Goal: Find specific page/section: Find specific page/section

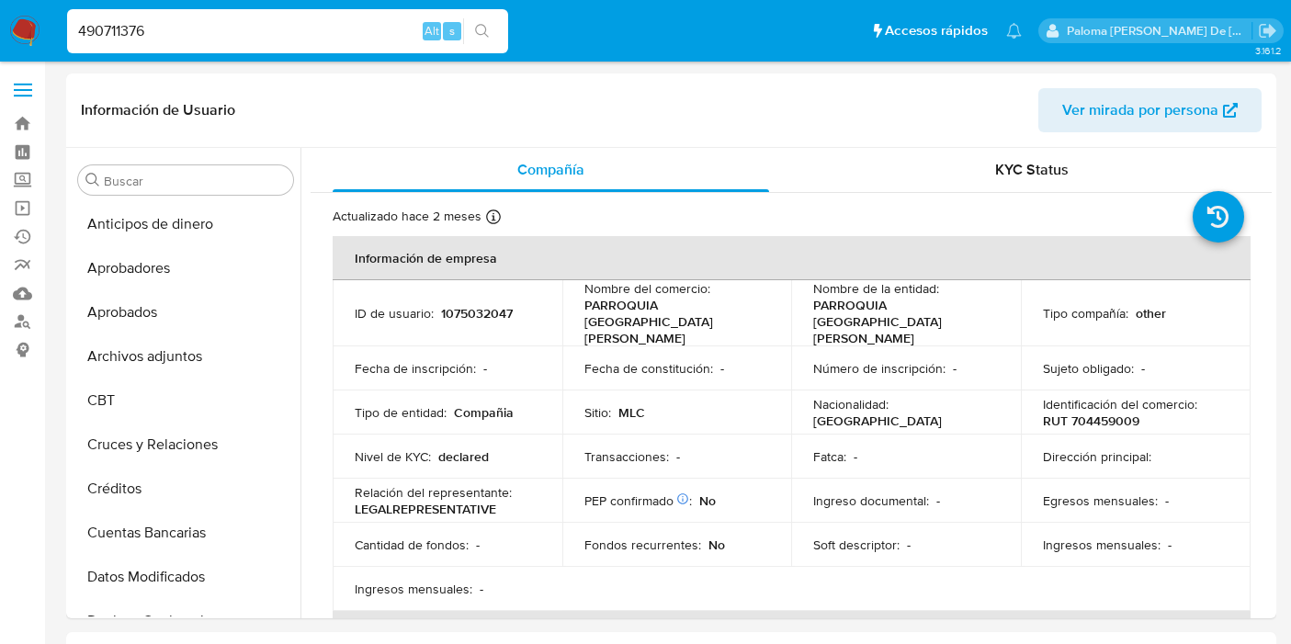
select select "10"
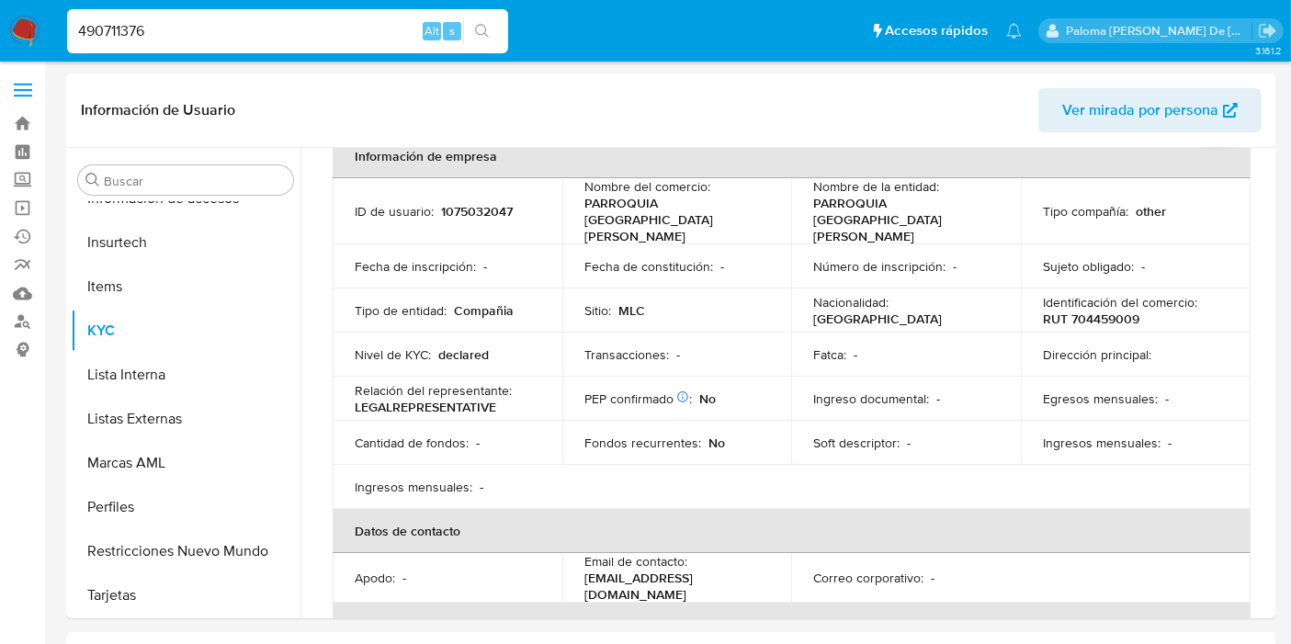
type input "490711376"
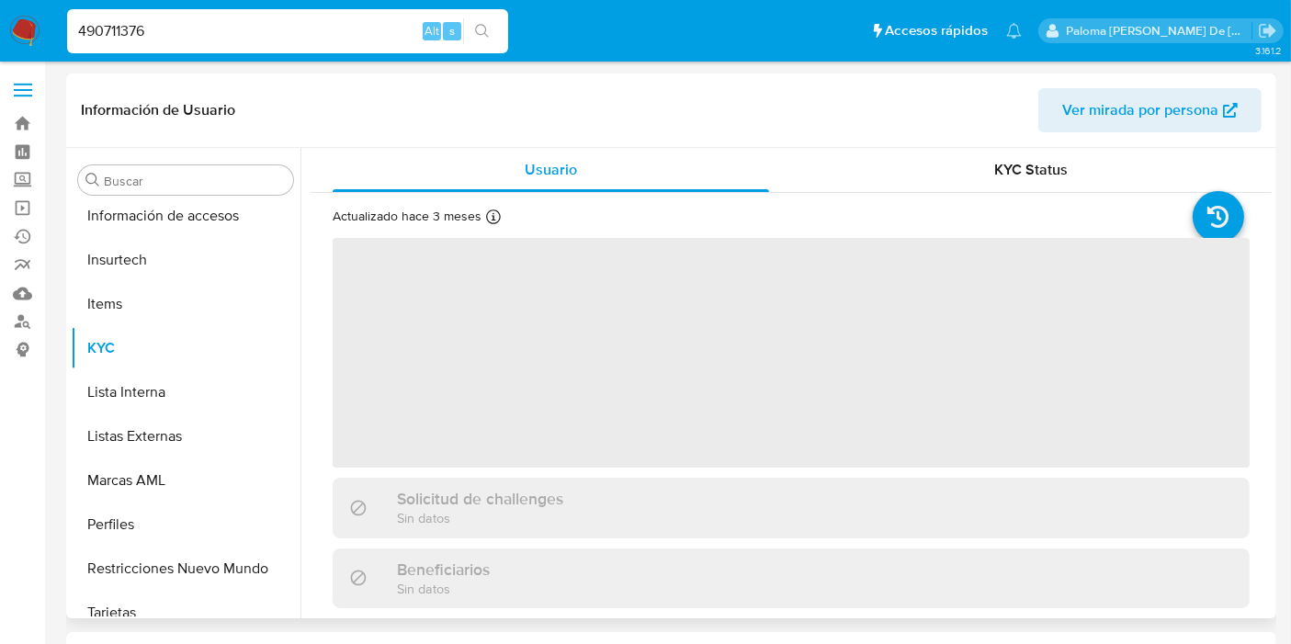
scroll to position [864, 0]
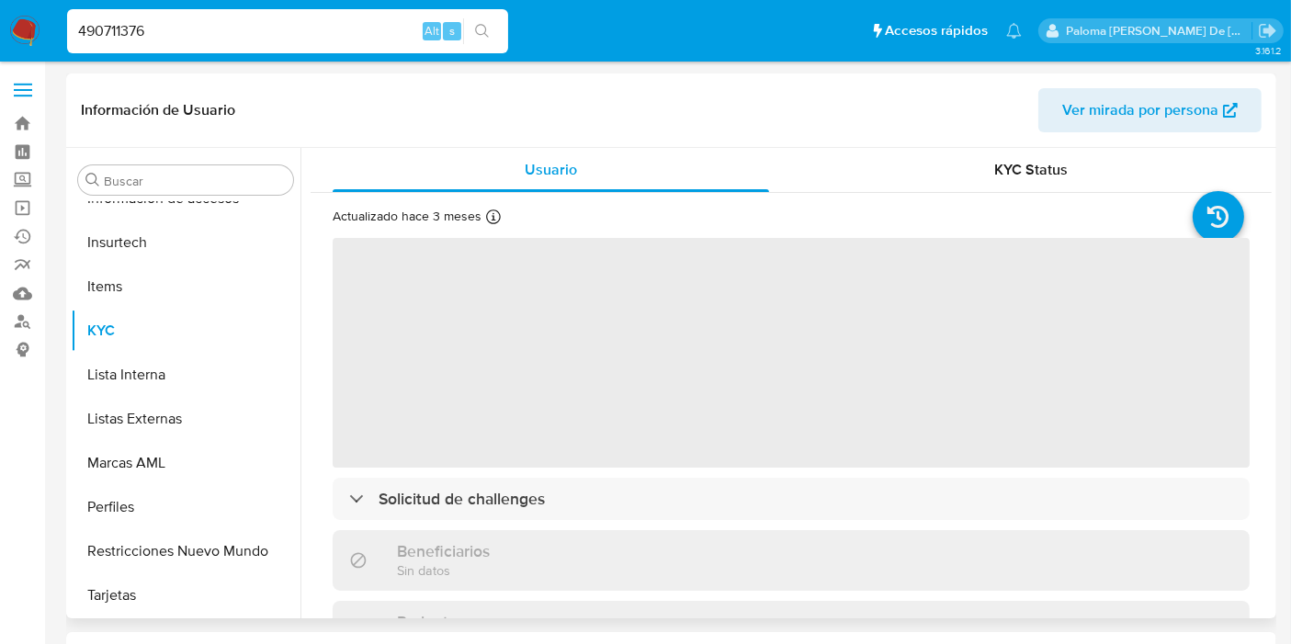
select select "10"
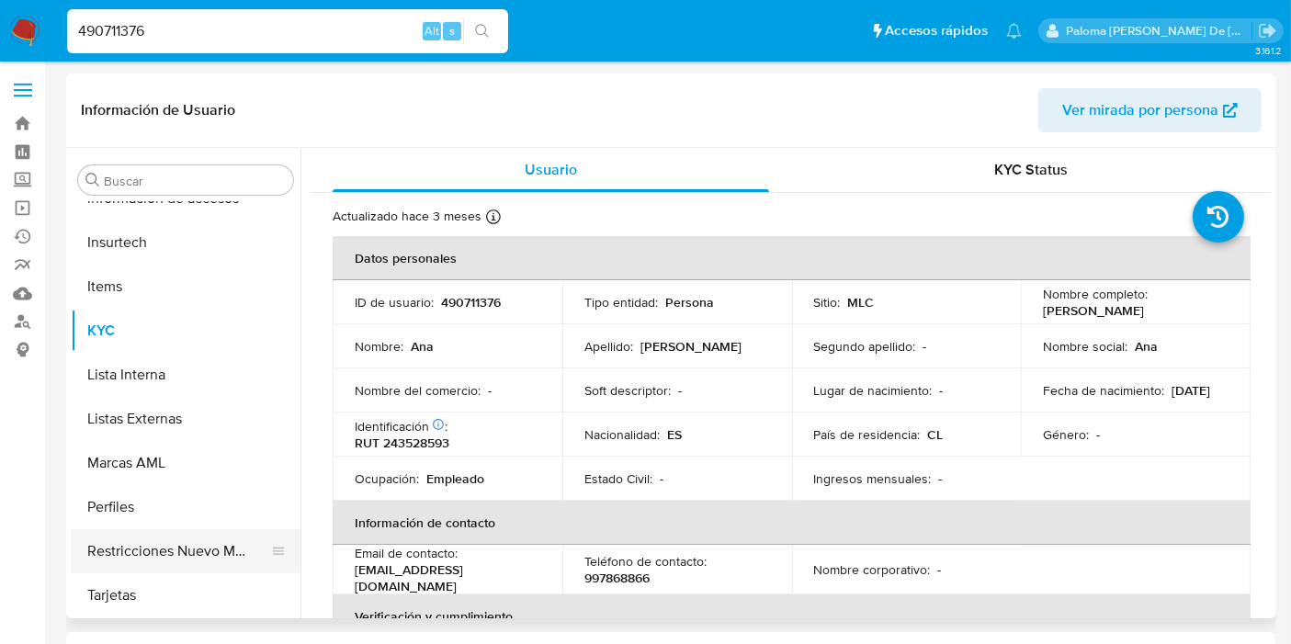
click at [145, 548] on button "Restricciones Nuevo Mundo" at bounding box center [178, 551] width 215 height 44
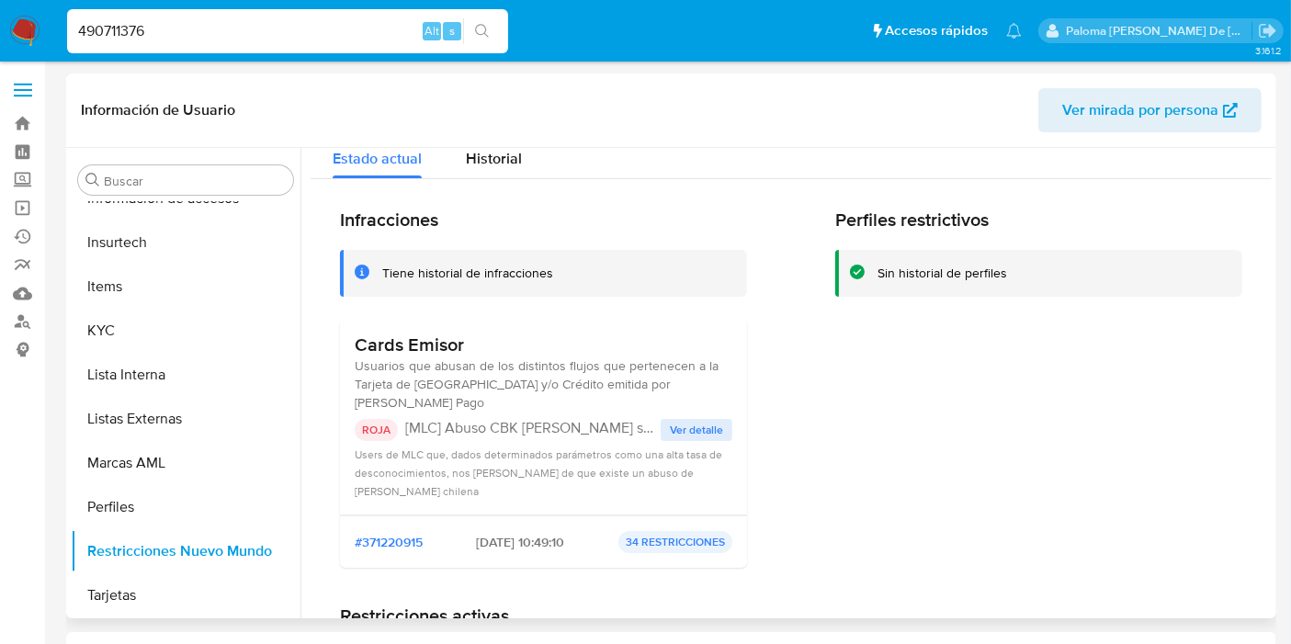
scroll to position [0, 0]
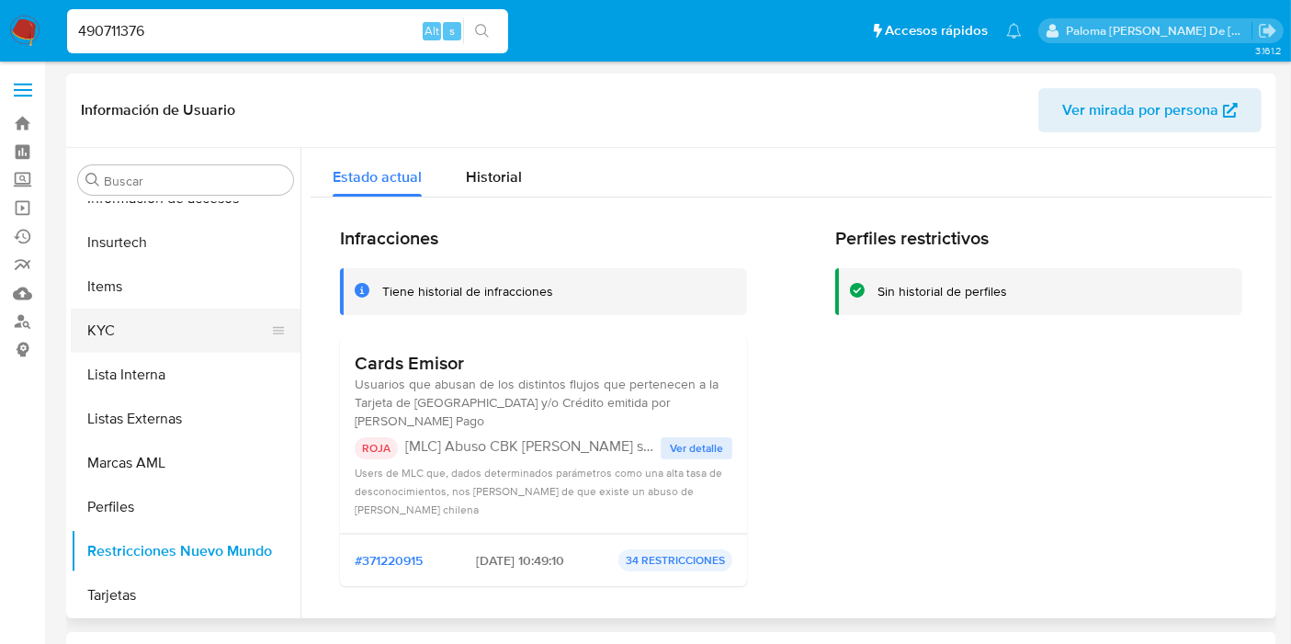
click at [125, 324] on button "KYC" at bounding box center [178, 331] width 215 height 44
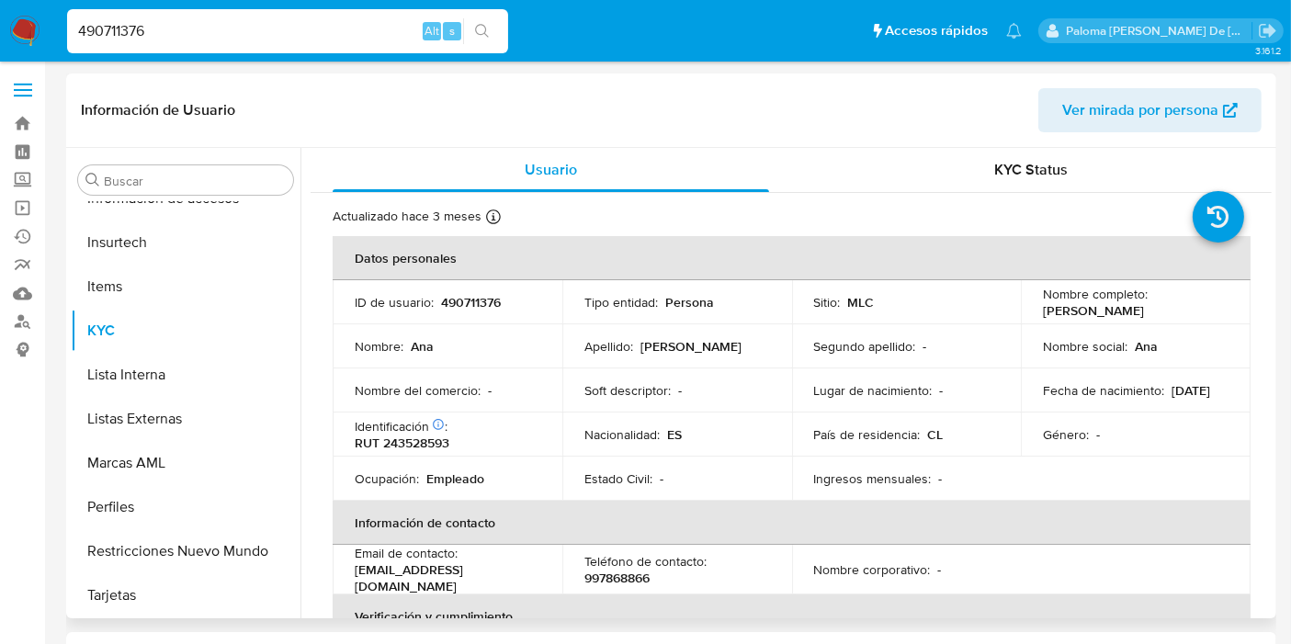
drag, startPoint x: 1144, startPoint y: 312, endPoint x: 1038, endPoint y: 311, distance: 106.6
click at [1043, 311] on div "Nombre completo : [PERSON_NAME]" at bounding box center [1136, 302] width 186 height 33
copy p "[PERSON_NAME]"
drag, startPoint x: 457, startPoint y: 436, endPoint x: 345, endPoint y: 435, distance: 112.1
click at [345, 435] on td "Identificación Nº de serie: 603553553 : RUT 243528593" at bounding box center [448, 435] width 230 height 44
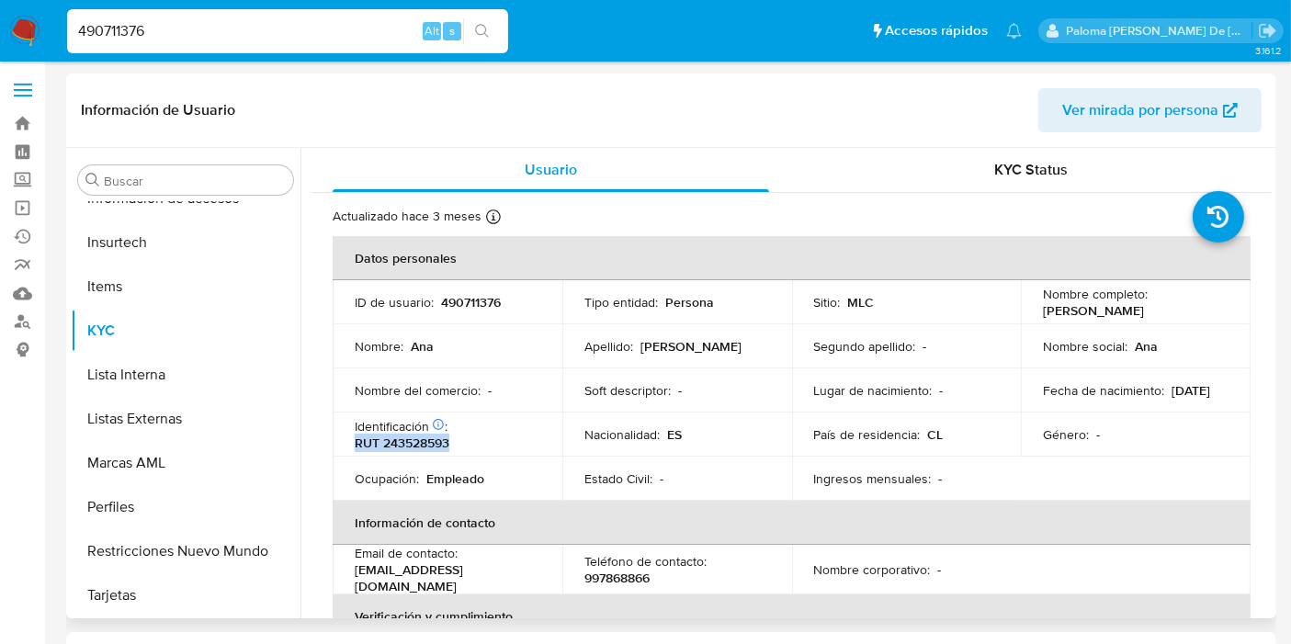
copy p "RUT 243528593"
click at [115, 537] on button "Restricciones Nuevo Mundo" at bounding box center [178, 551] width 215 height 44
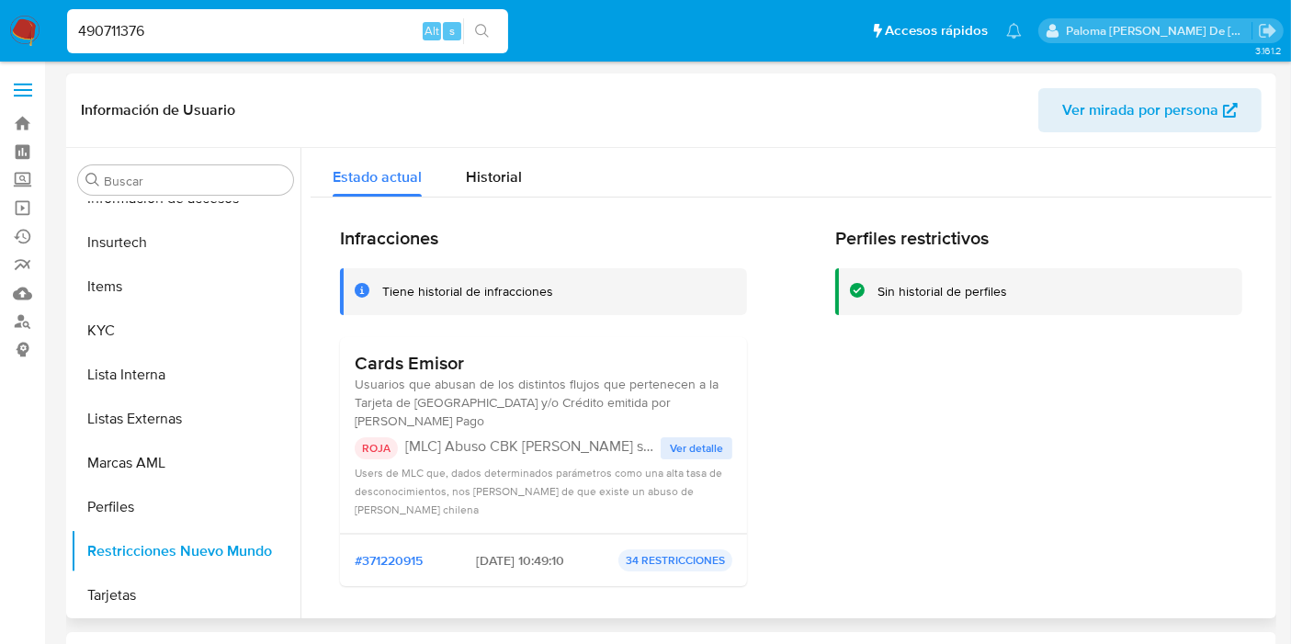
drag, startPoint x: 690, startPoint y: 426, endPoint x: 704, endPoint y: 428, distance: 14.1
click at [690, 439] on span "Ver detalle" at bounding box center [696, 448] width 53 height 18
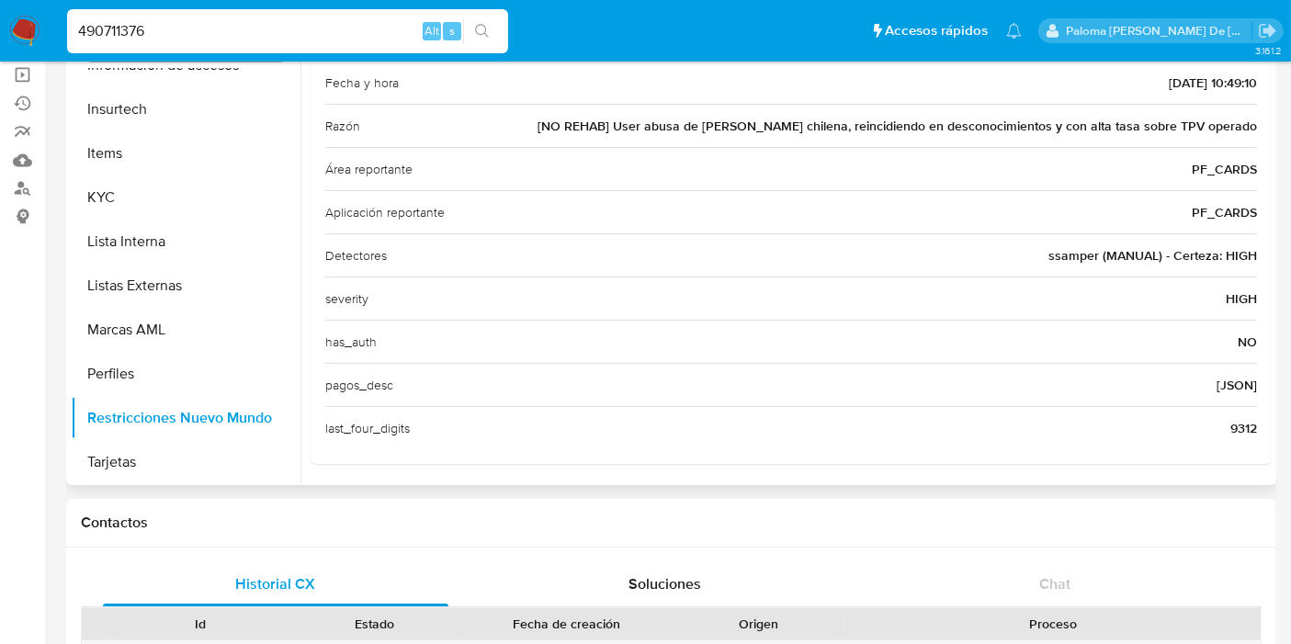
scroll to position [204, 0]
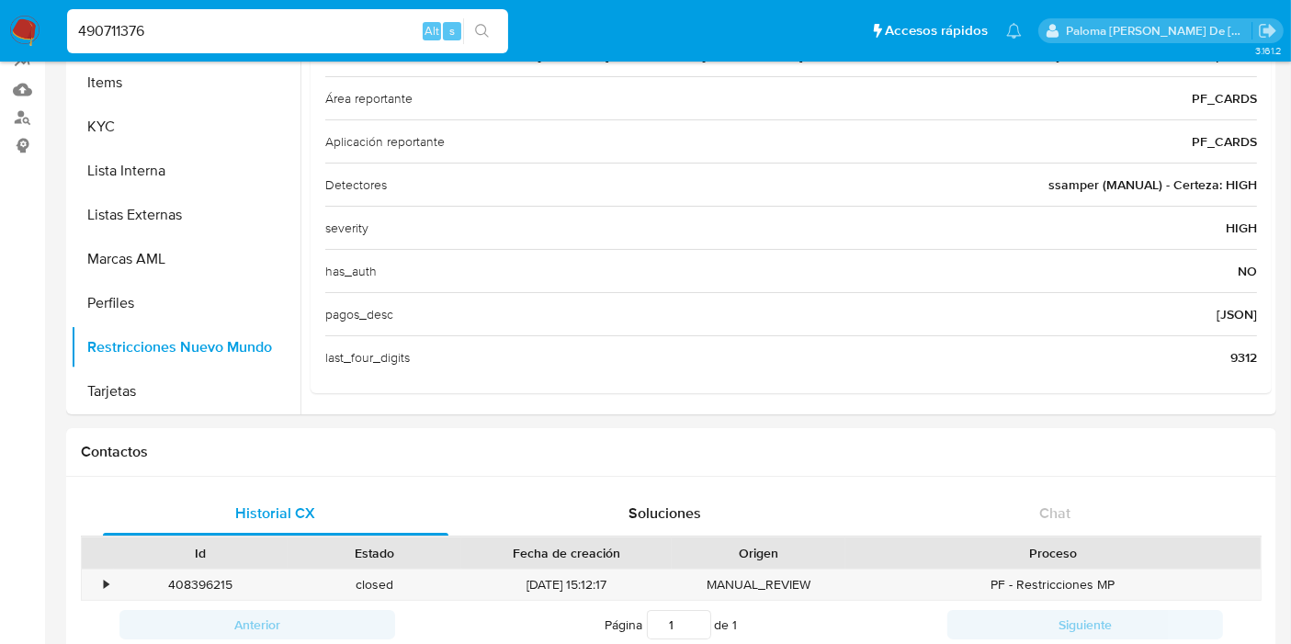
click at [0, 22] on nav "Pausado Ver notificaciones 490711376 Alt s Accesos rápidos Presiona las siguien…" at bounding box center [645, 31] width 1291 height 62
paste input "2721150040"
type input "2721150040"
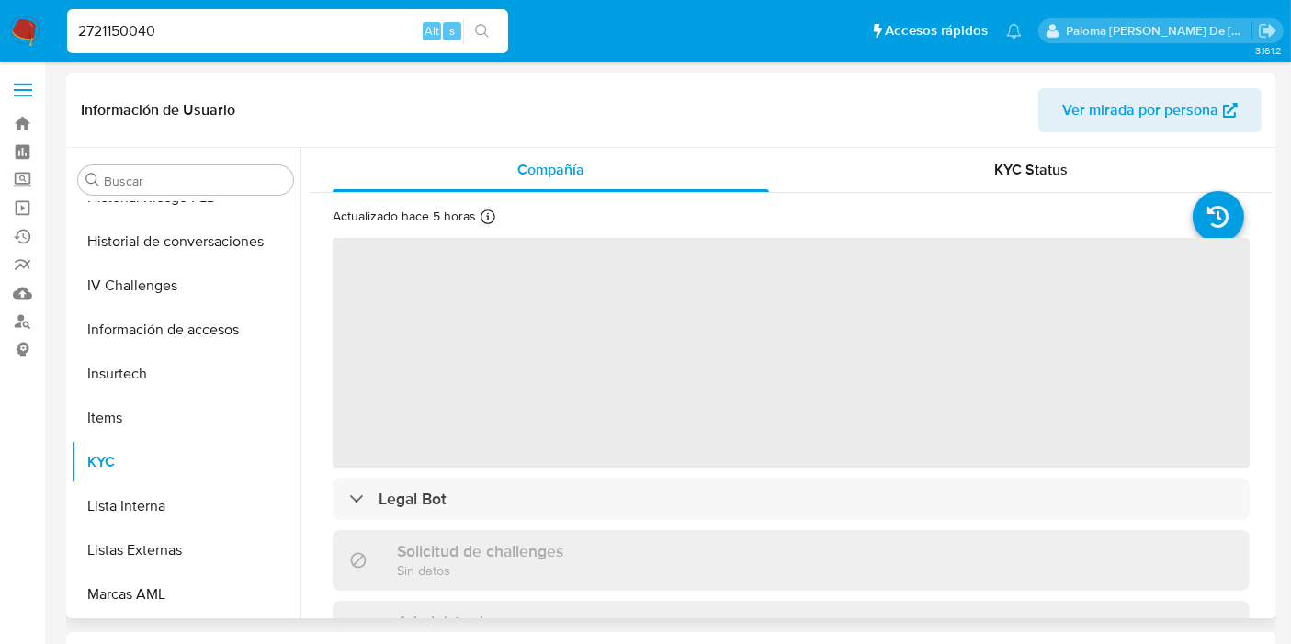
scroll to position [864, 0]
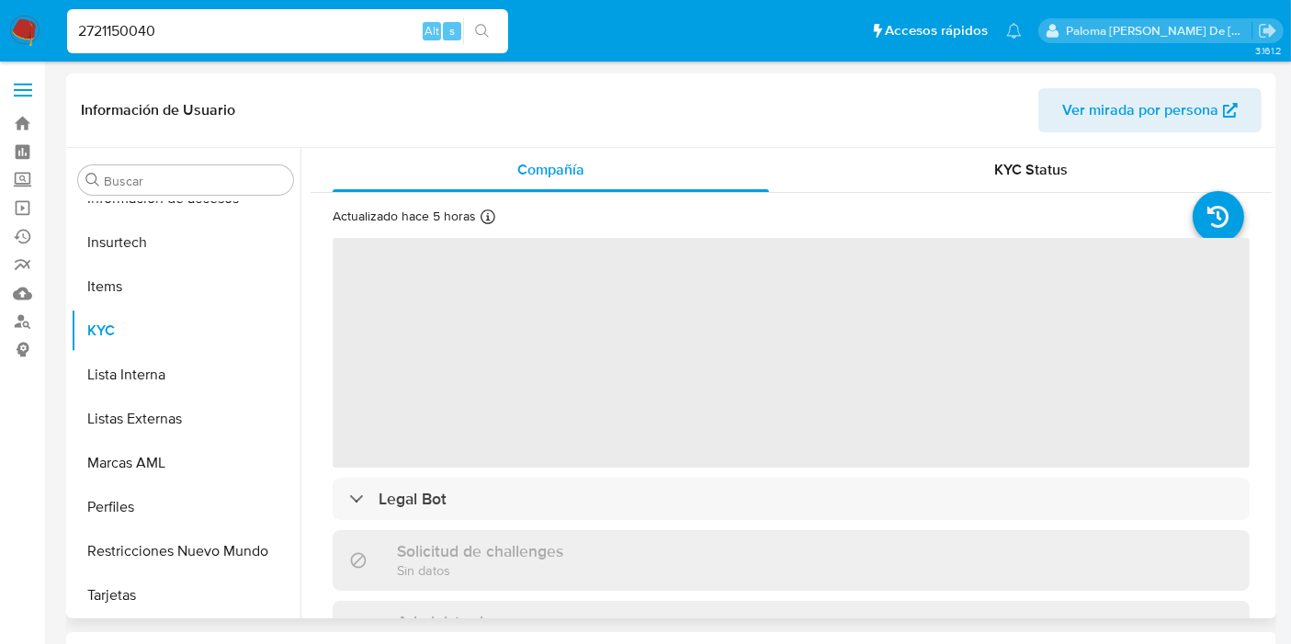
select select "10"
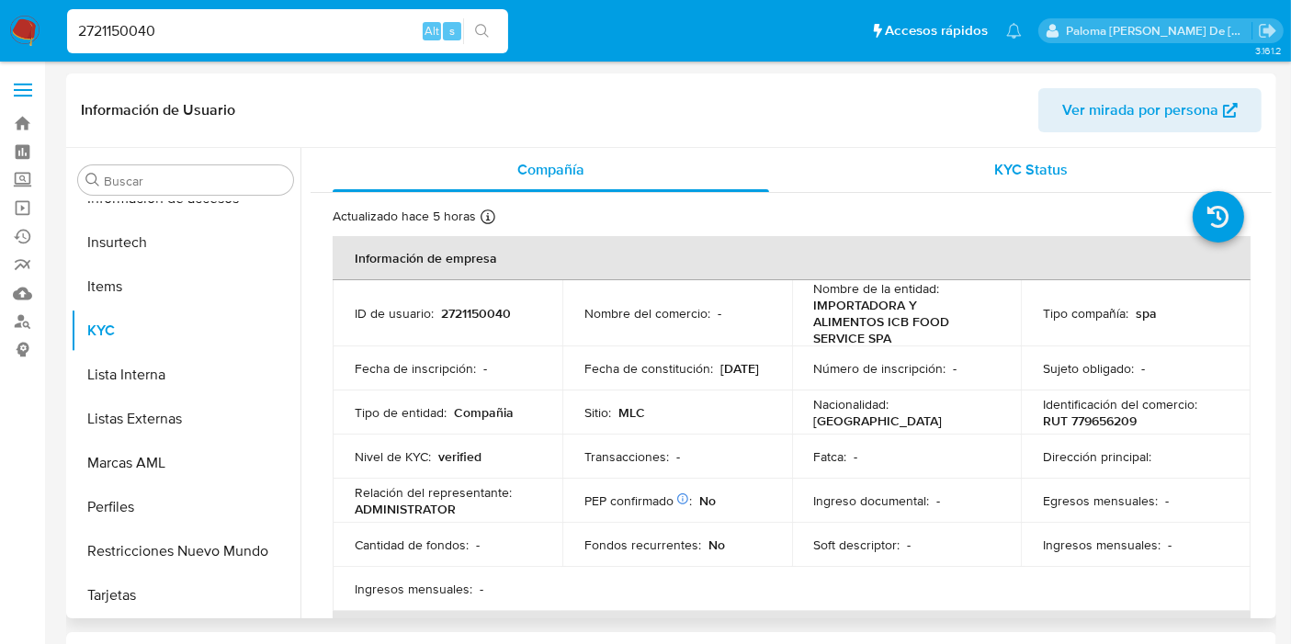
click at [1017, 179] on div "KYC Status" at bounding box center [1031, 170] width 437 height 44
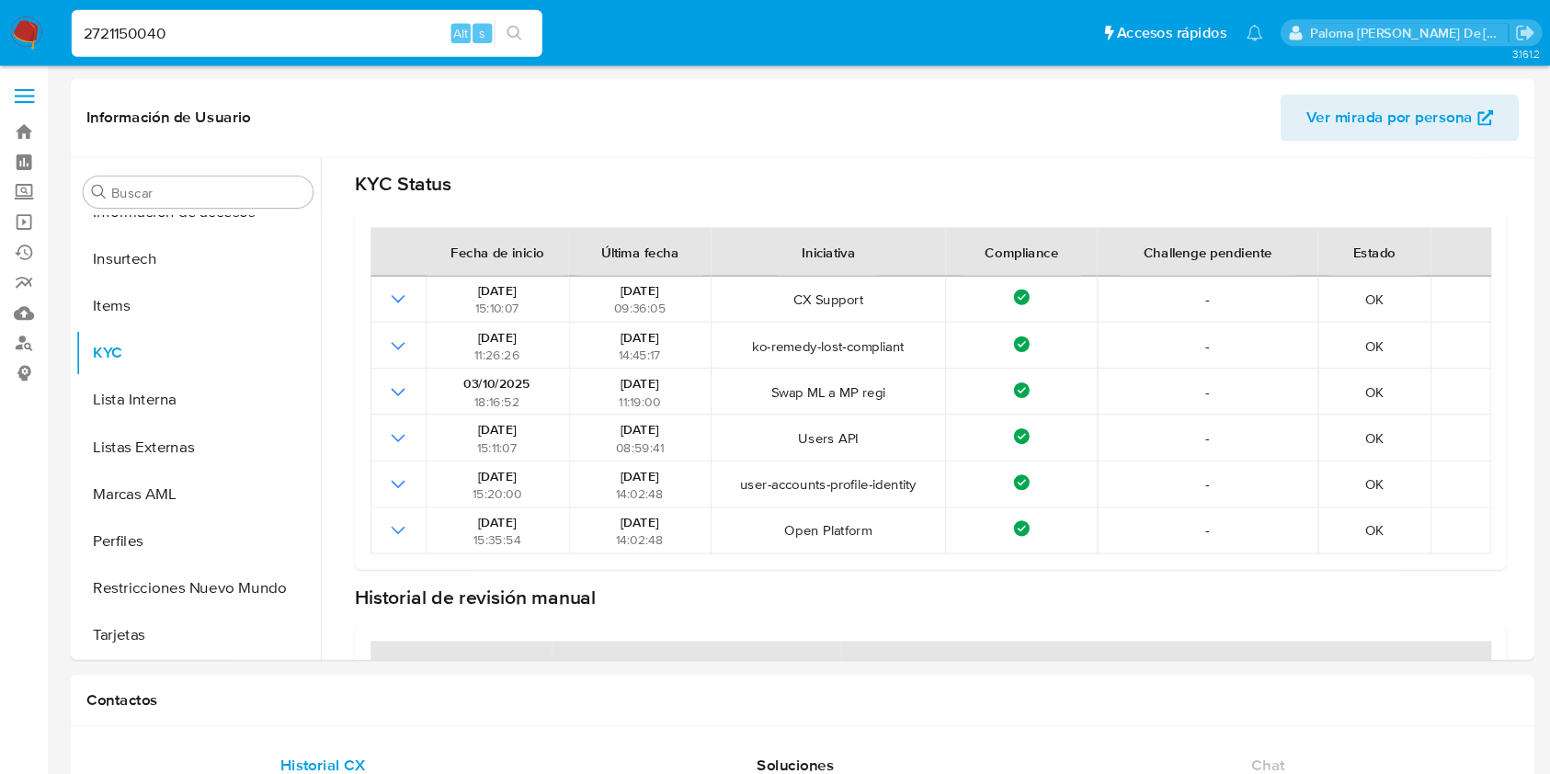
scroll to position [104, 0]
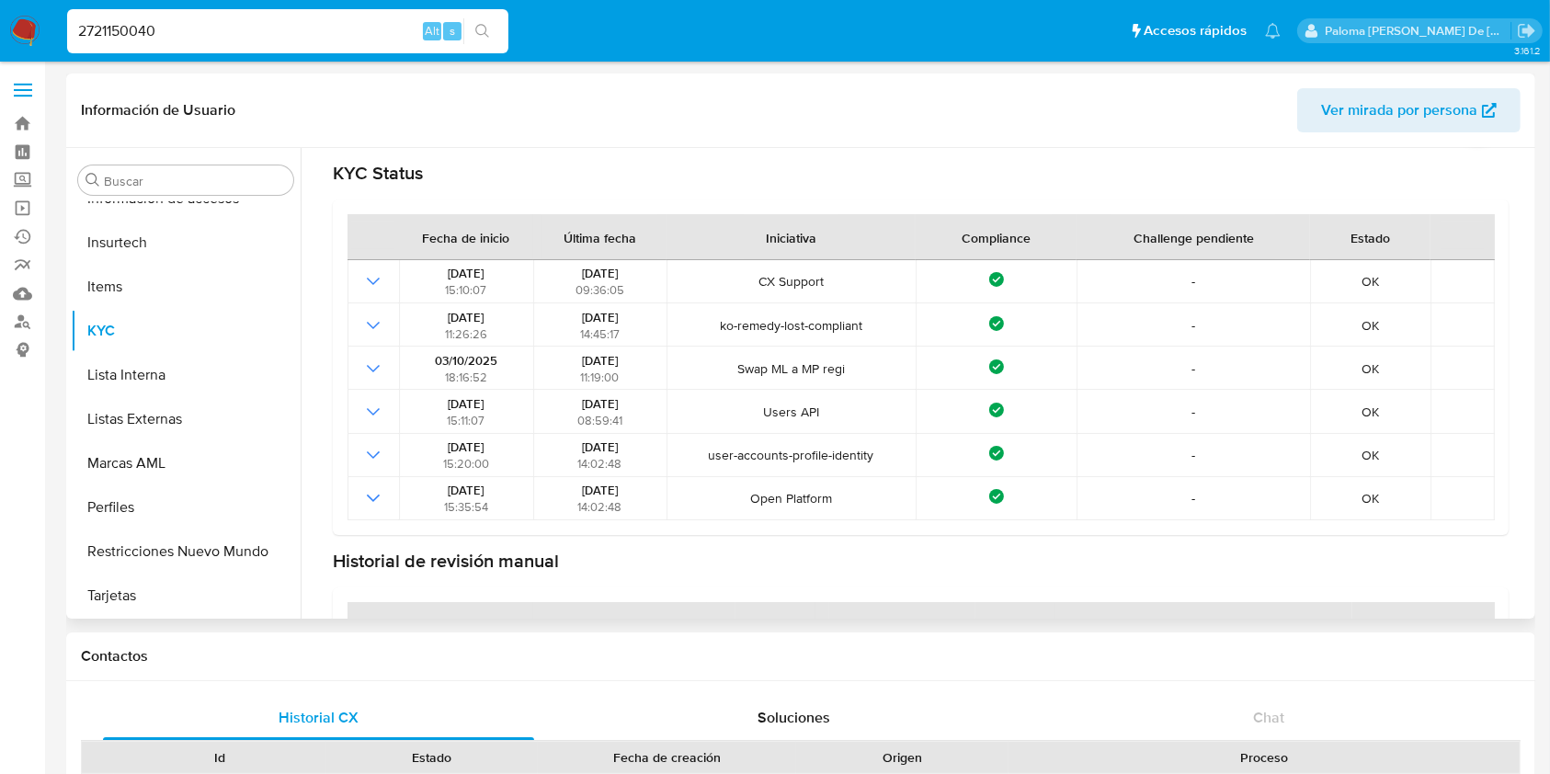
drag, startPoint x: 1184, startPoint y: 3, endPoint x: 805, endPoint y: 129, distance: 399.1
click at [805, 129] on header "Información de Usuario Ver mirada por persona" at bounding box center [800, 110] width 1439 height 44
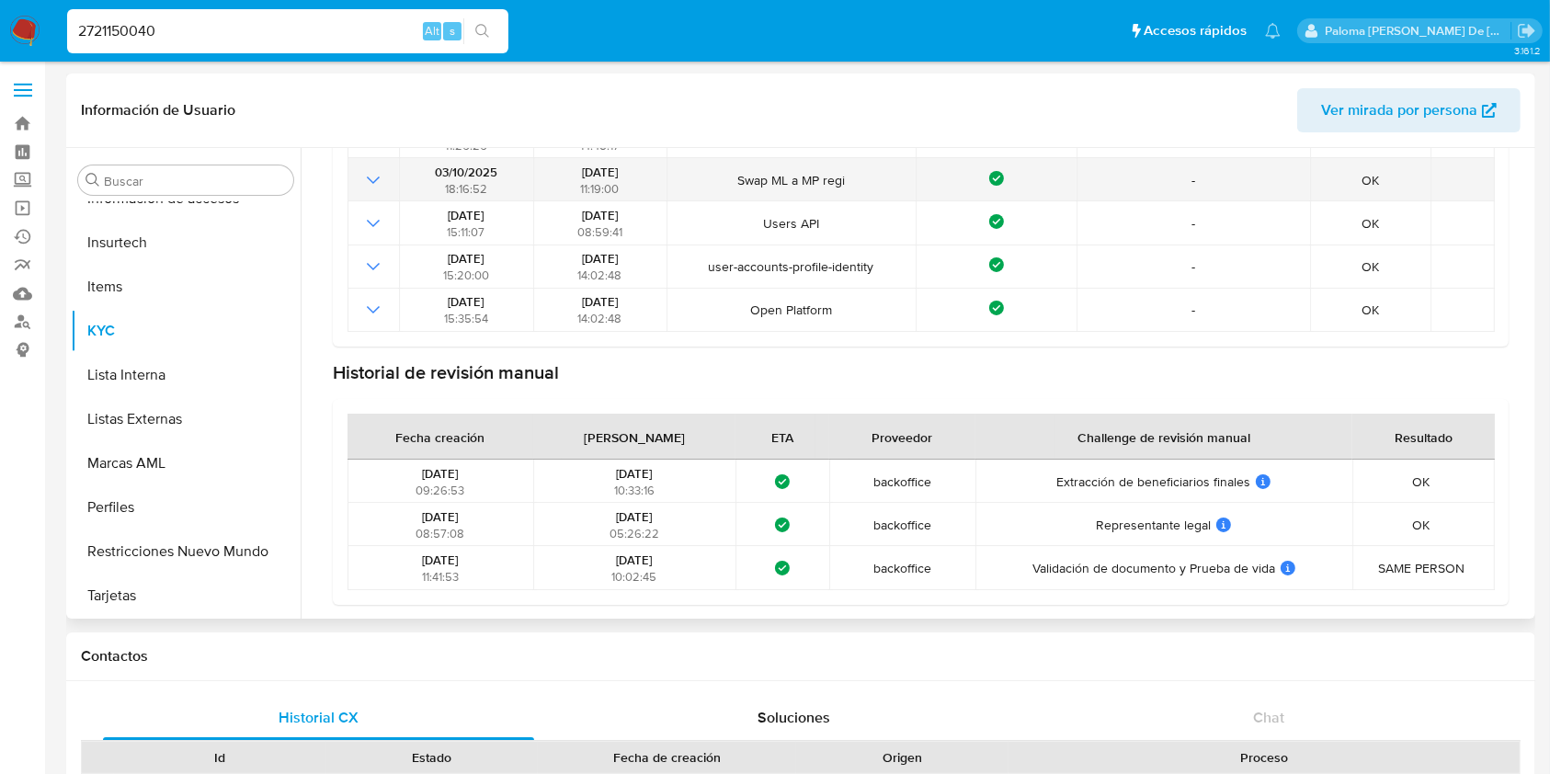
scroll to position [0, 0]
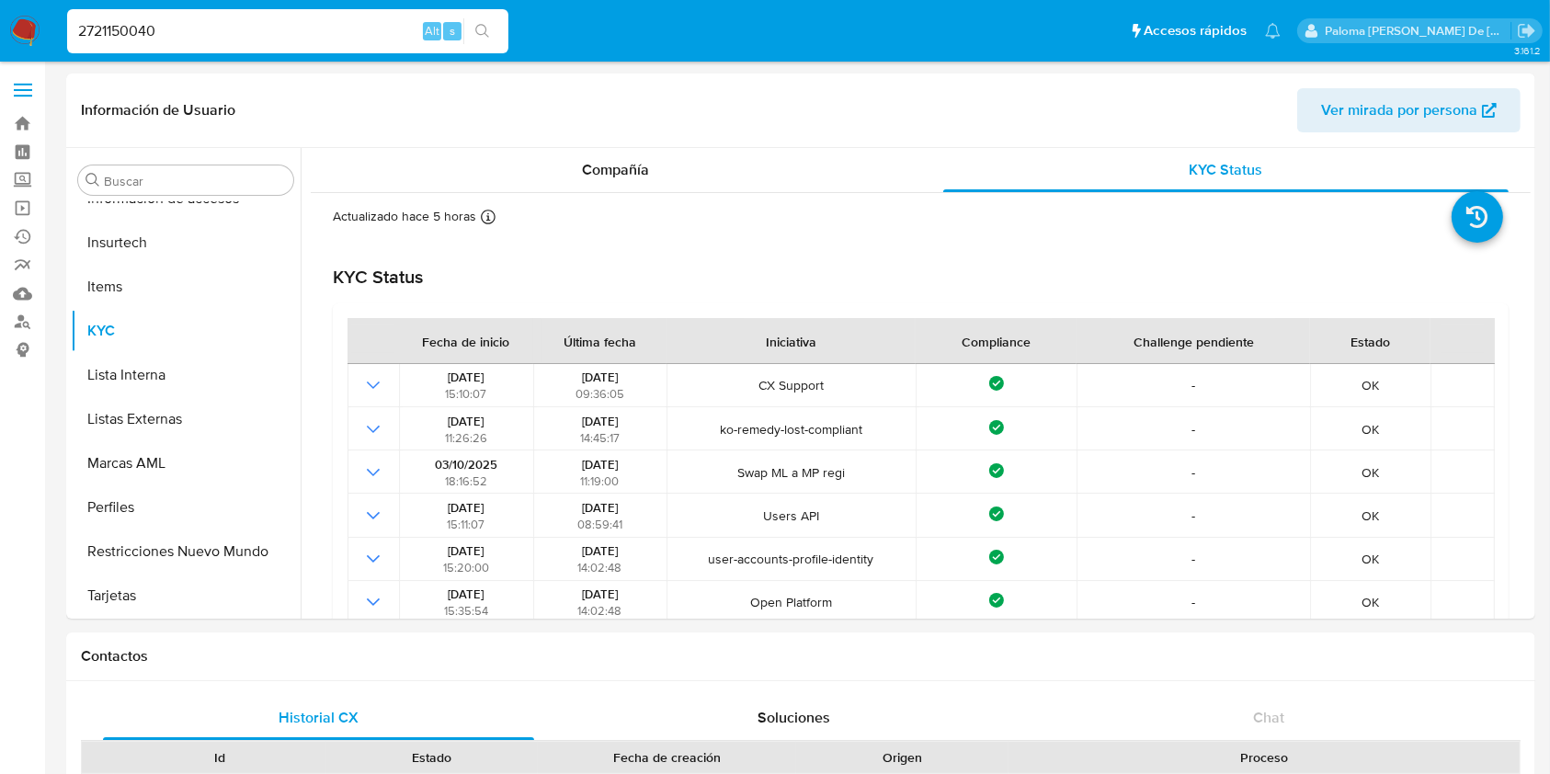
drag, startPoint x: 200, startPoint y: 31, endPoint x: 0, endPoint y: 73, distance: 204.6
paste input "644352182"
type input "2644352182"
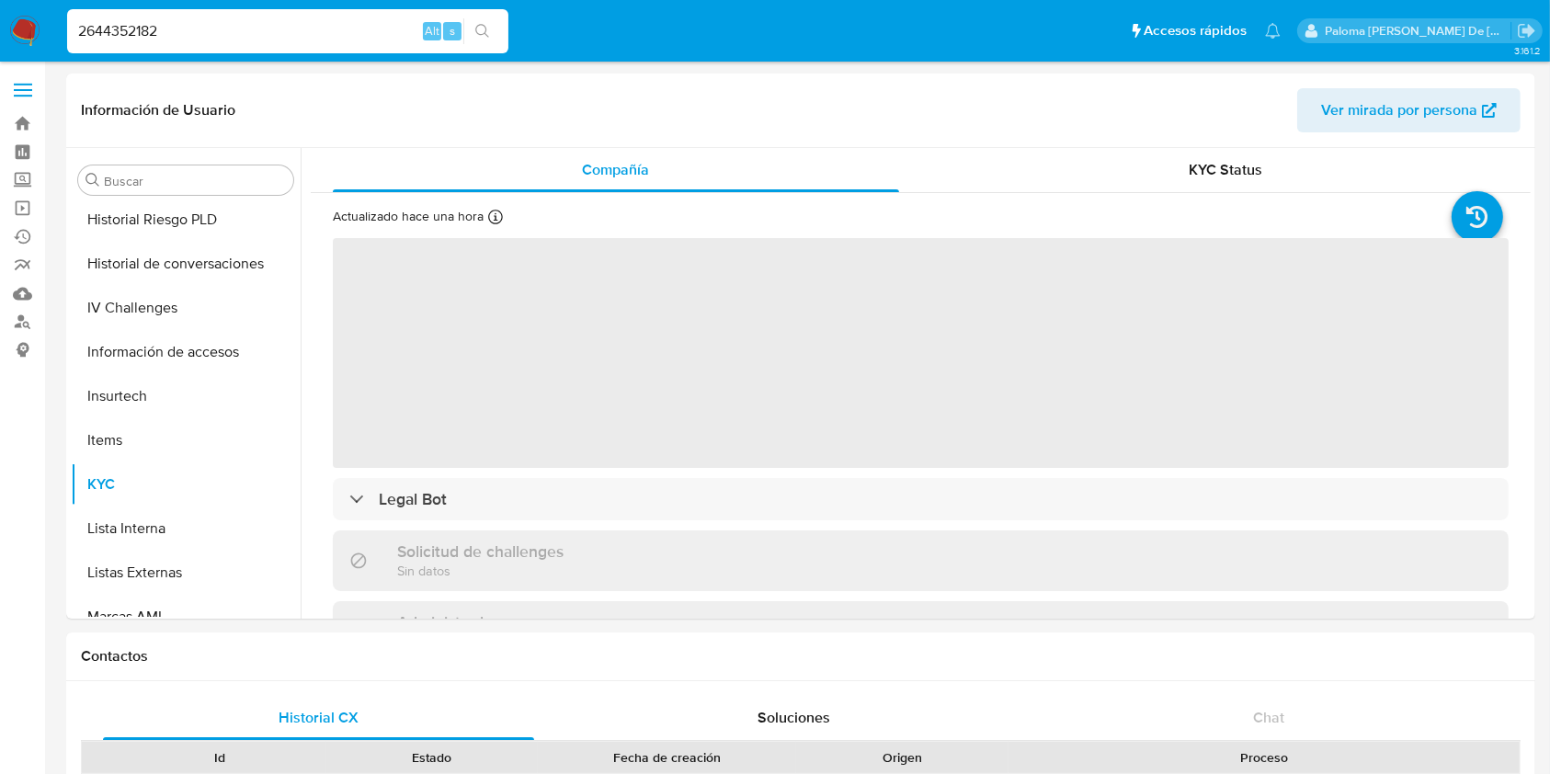
scroll to position [865, 0]
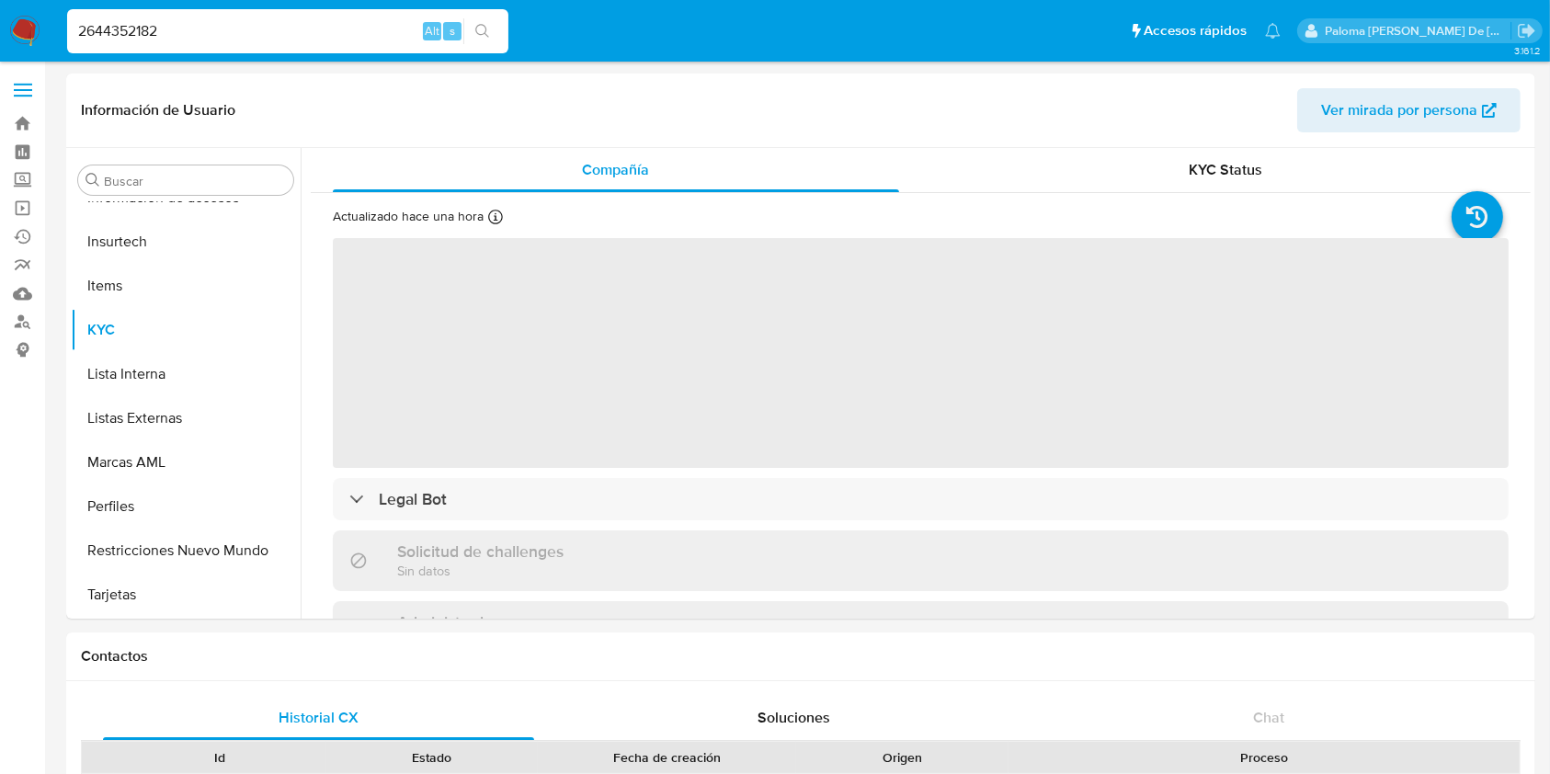
select select "10"
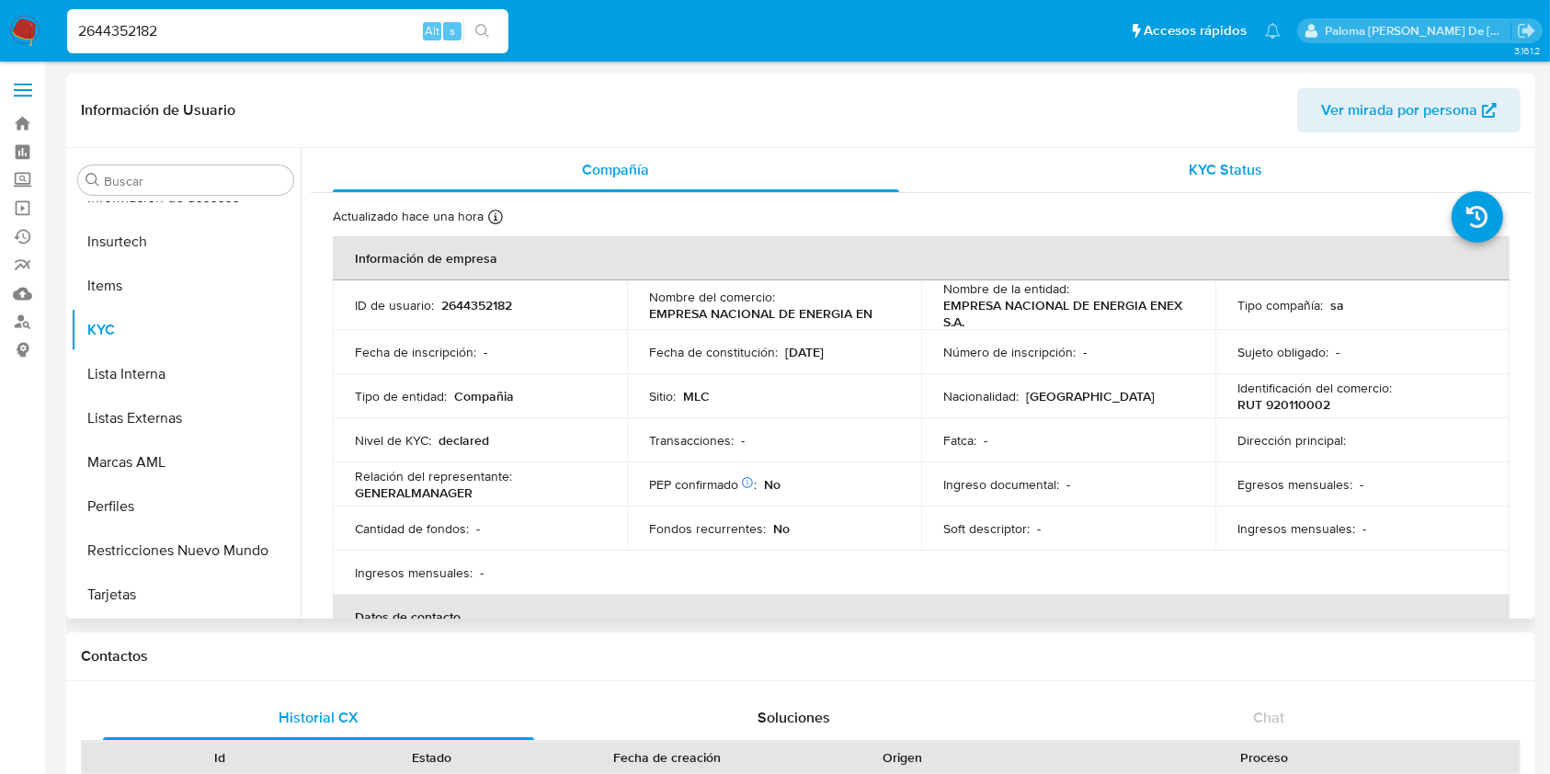
click at [1215, 173] on span "KYC Status" at bounding box center [1225, 169] width 74 height 21
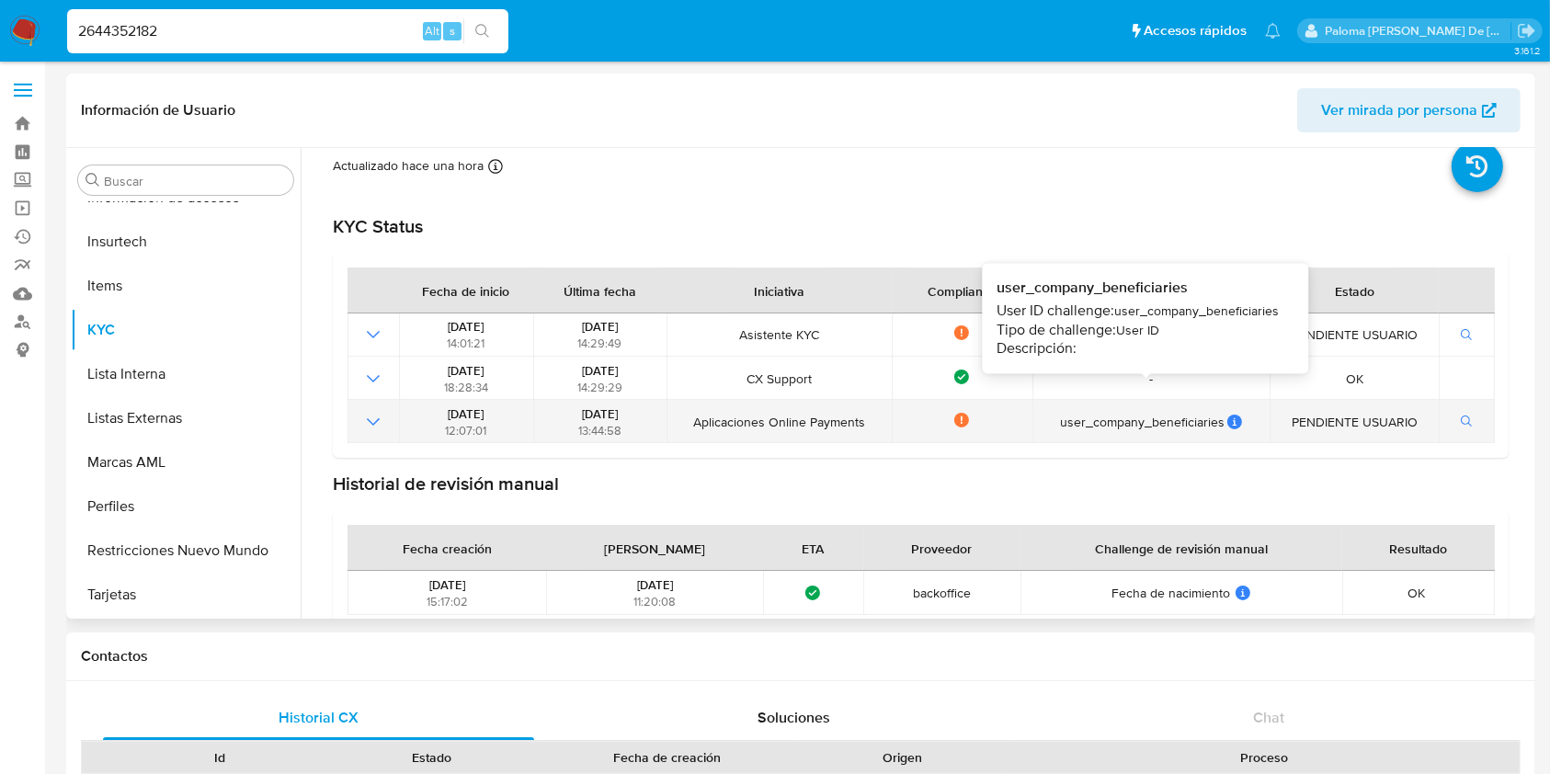
scroll to position [75, 0]
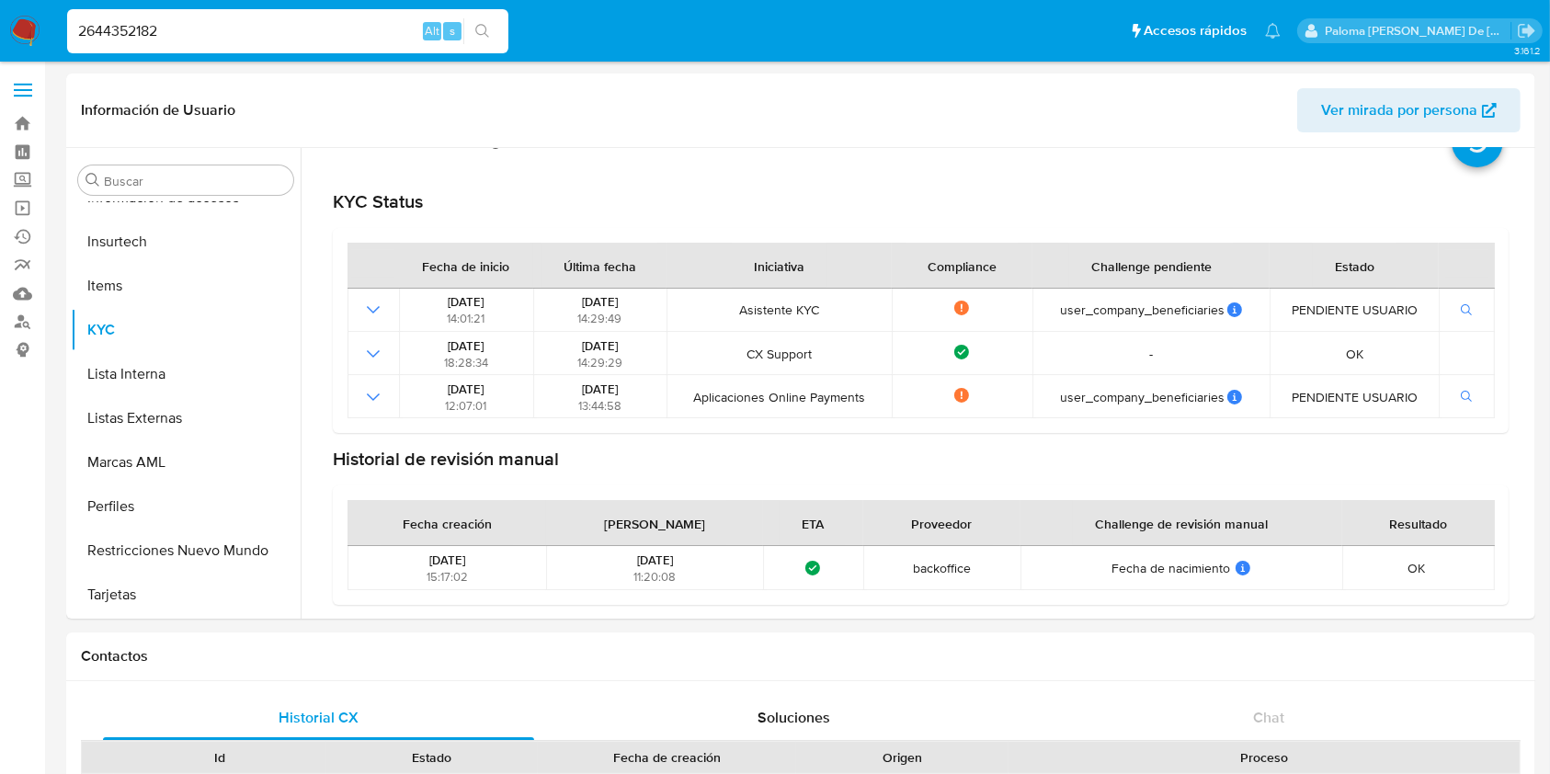
paste input "321519328)"
type input "321519328"
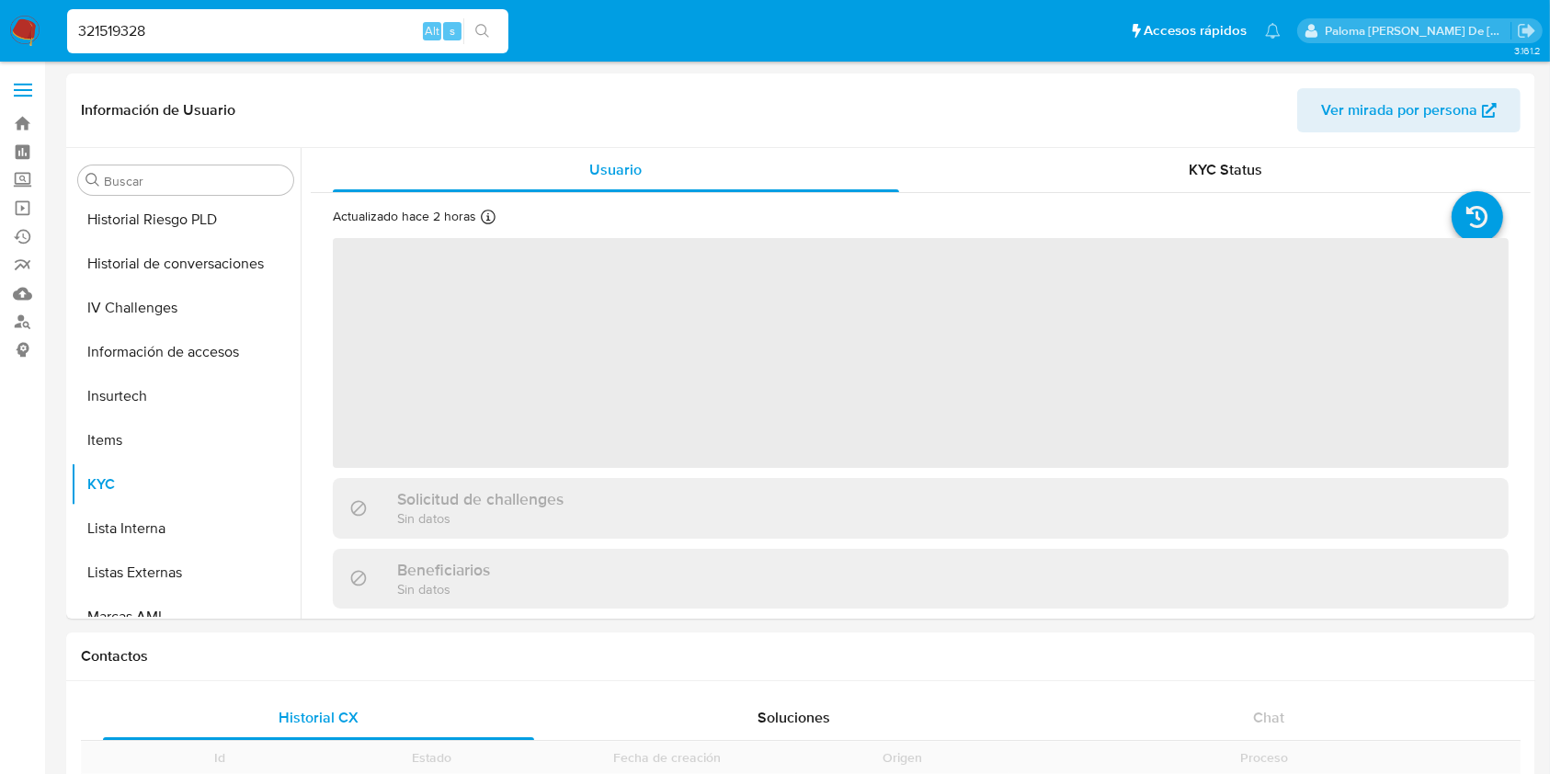
scroll to position [865, 0]
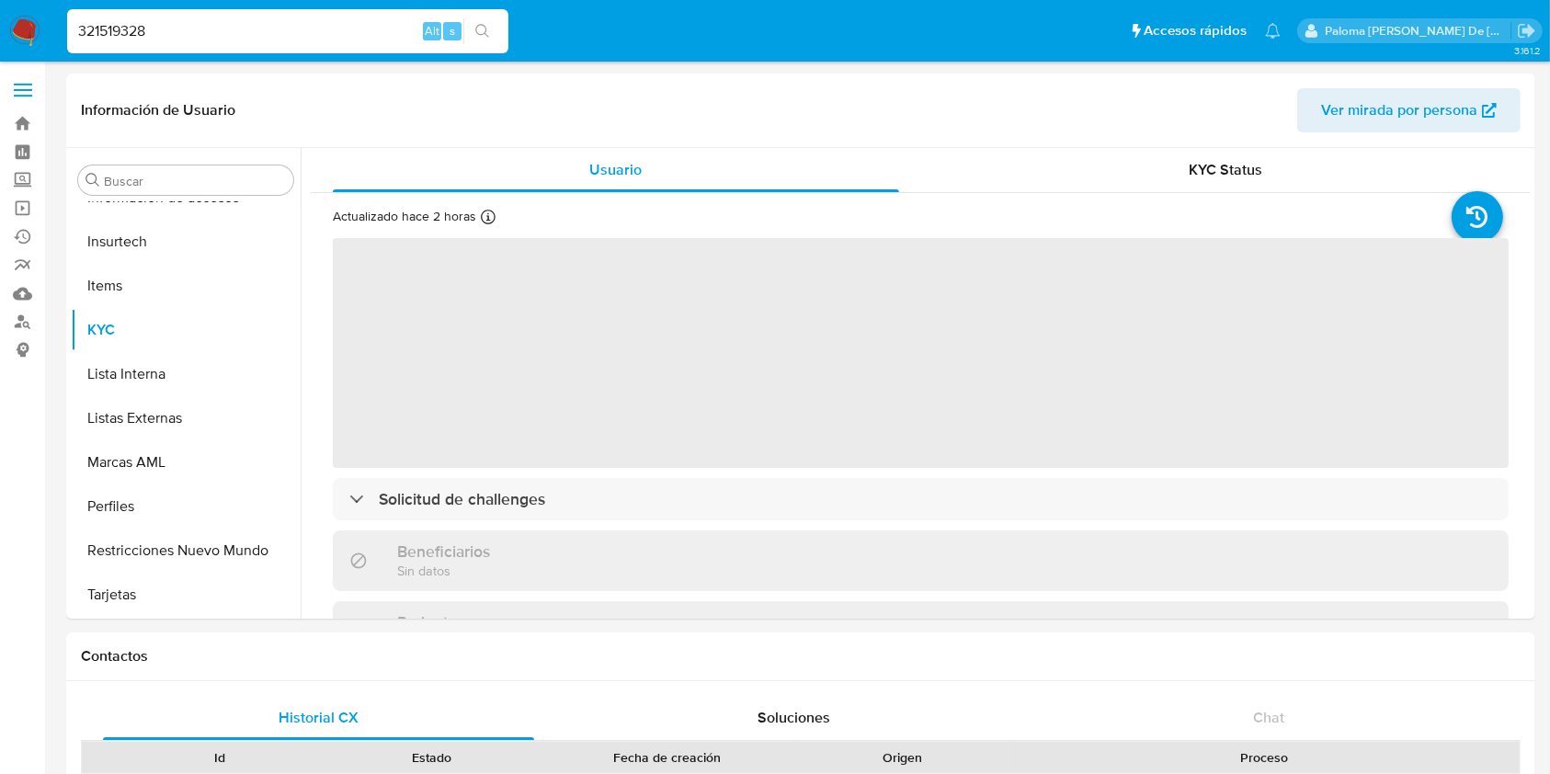
select select "10"
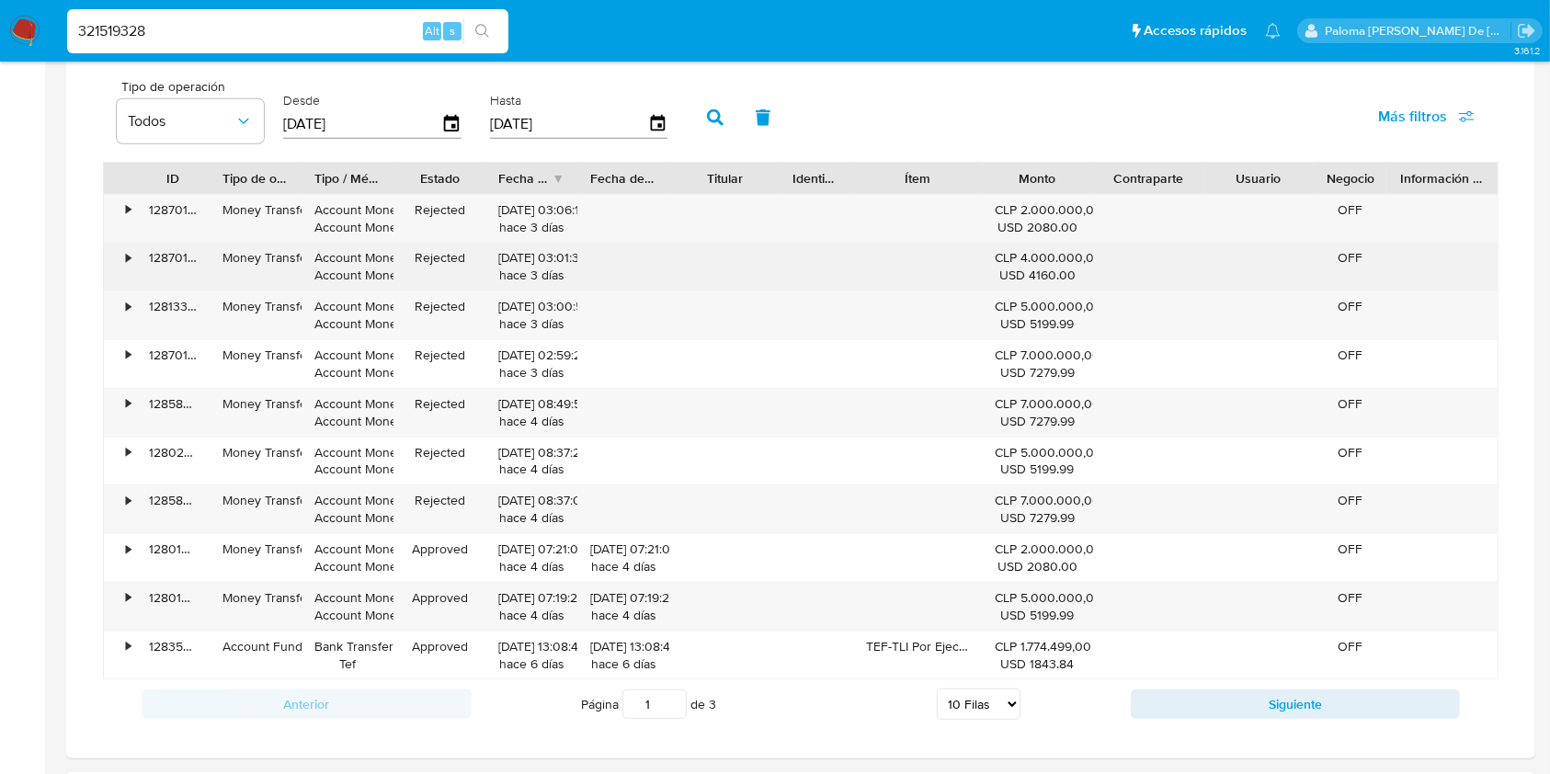
scroll to position [1103, 0]
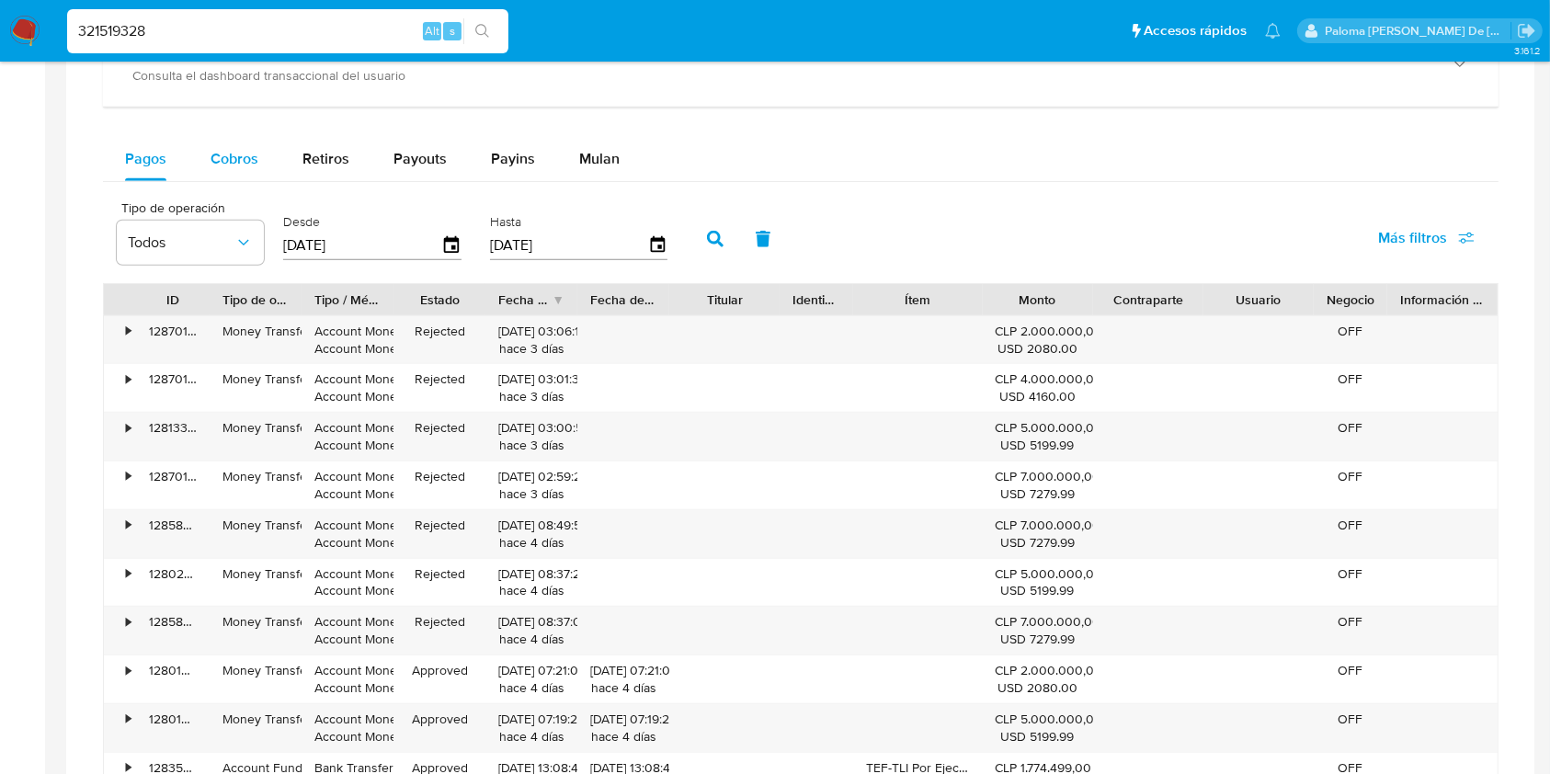
click at [242, 155] on span "Cobros" at bounding box center [234, 158] width 48 height 21
select select "10"
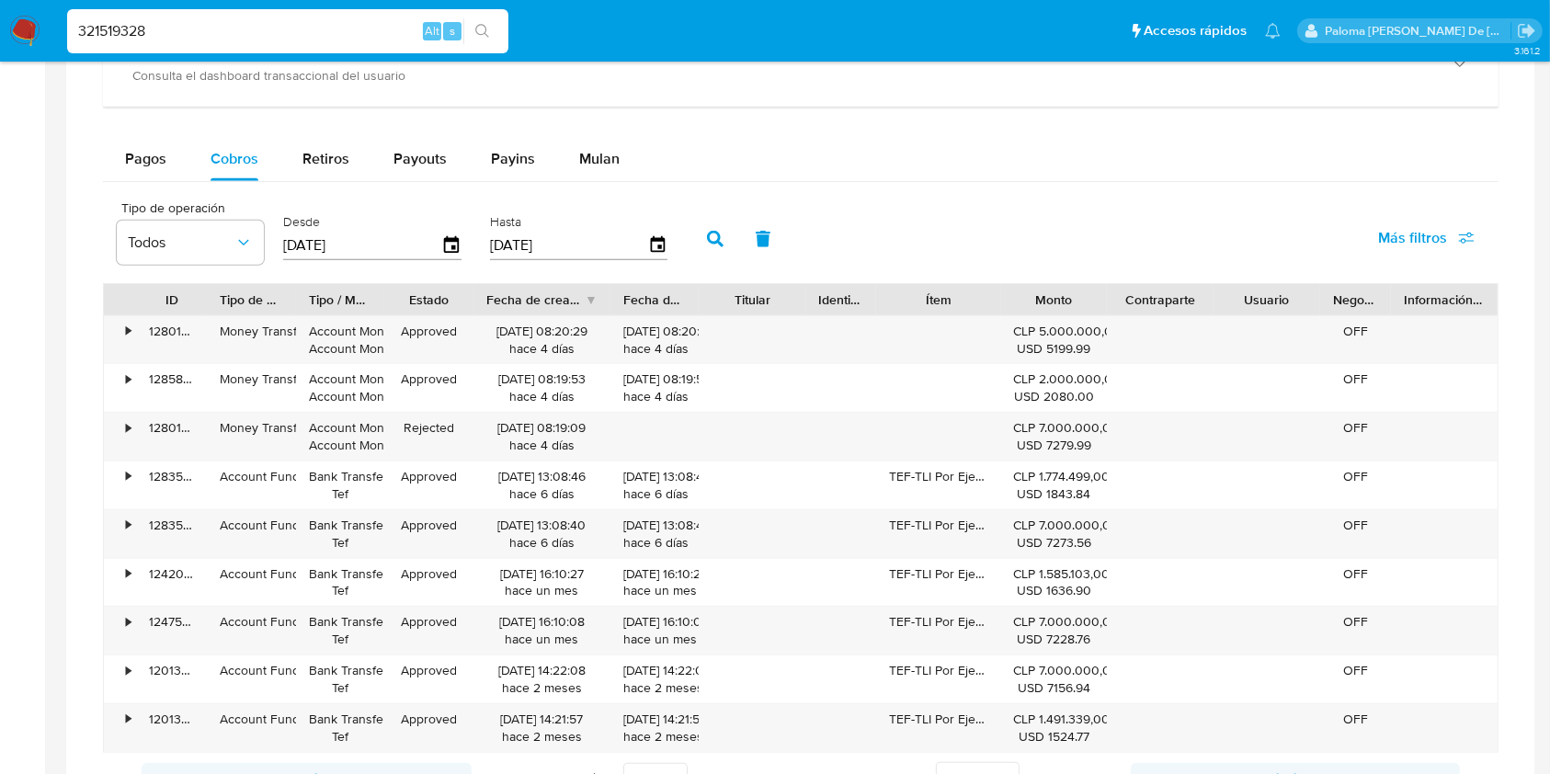
drag, startPoint x: 589, startPoint y: 298, endPoint x: 640, endPoint y: 304, distance: 51.0
click at [639, 304] on div "ID Tipo de operación Tipo / Método Estado Fecha de creación Fecha de aprobación…" at bounding box center [800, 299] width 1393 height 31
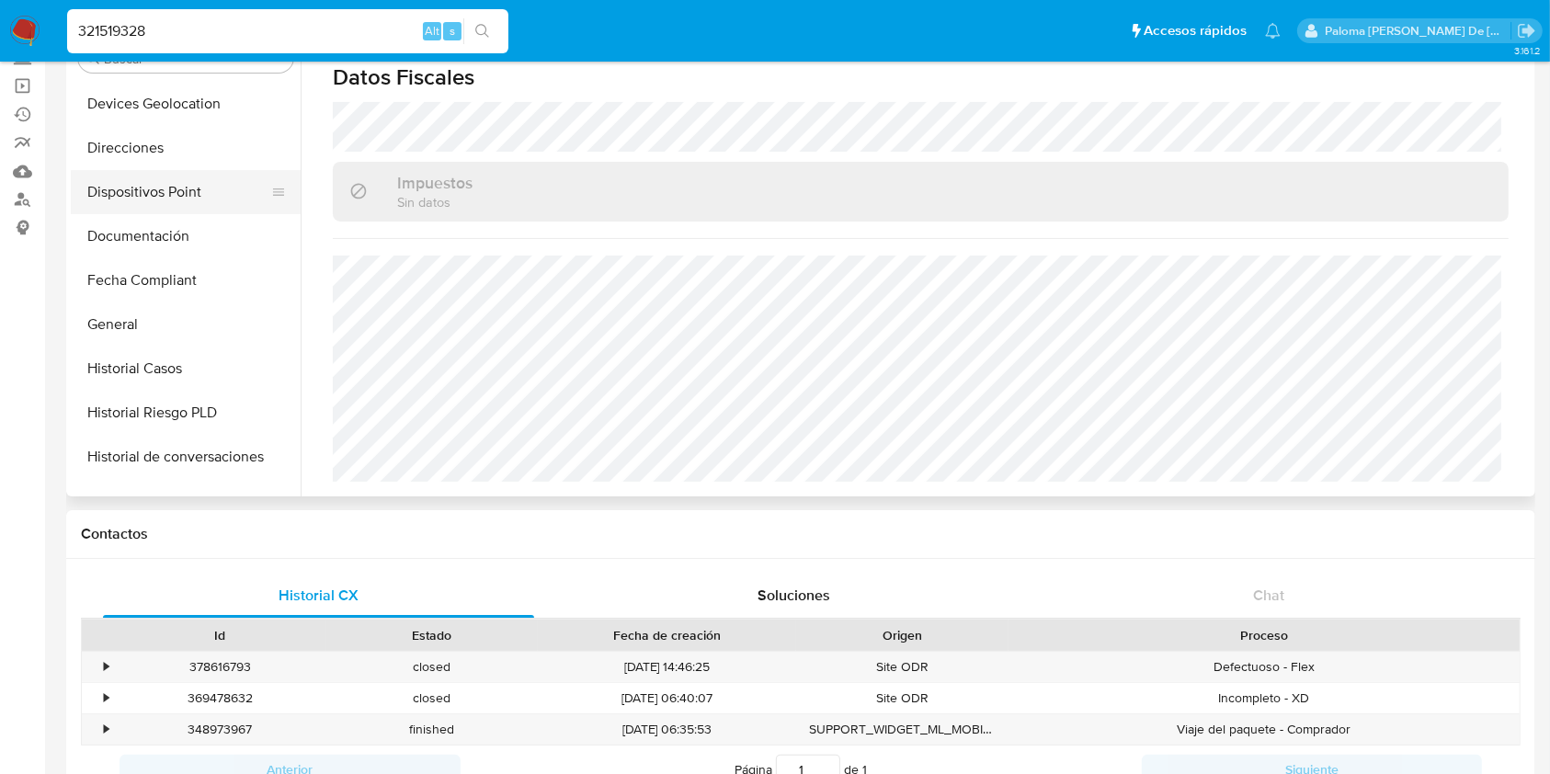
scroll to position [252, 0]
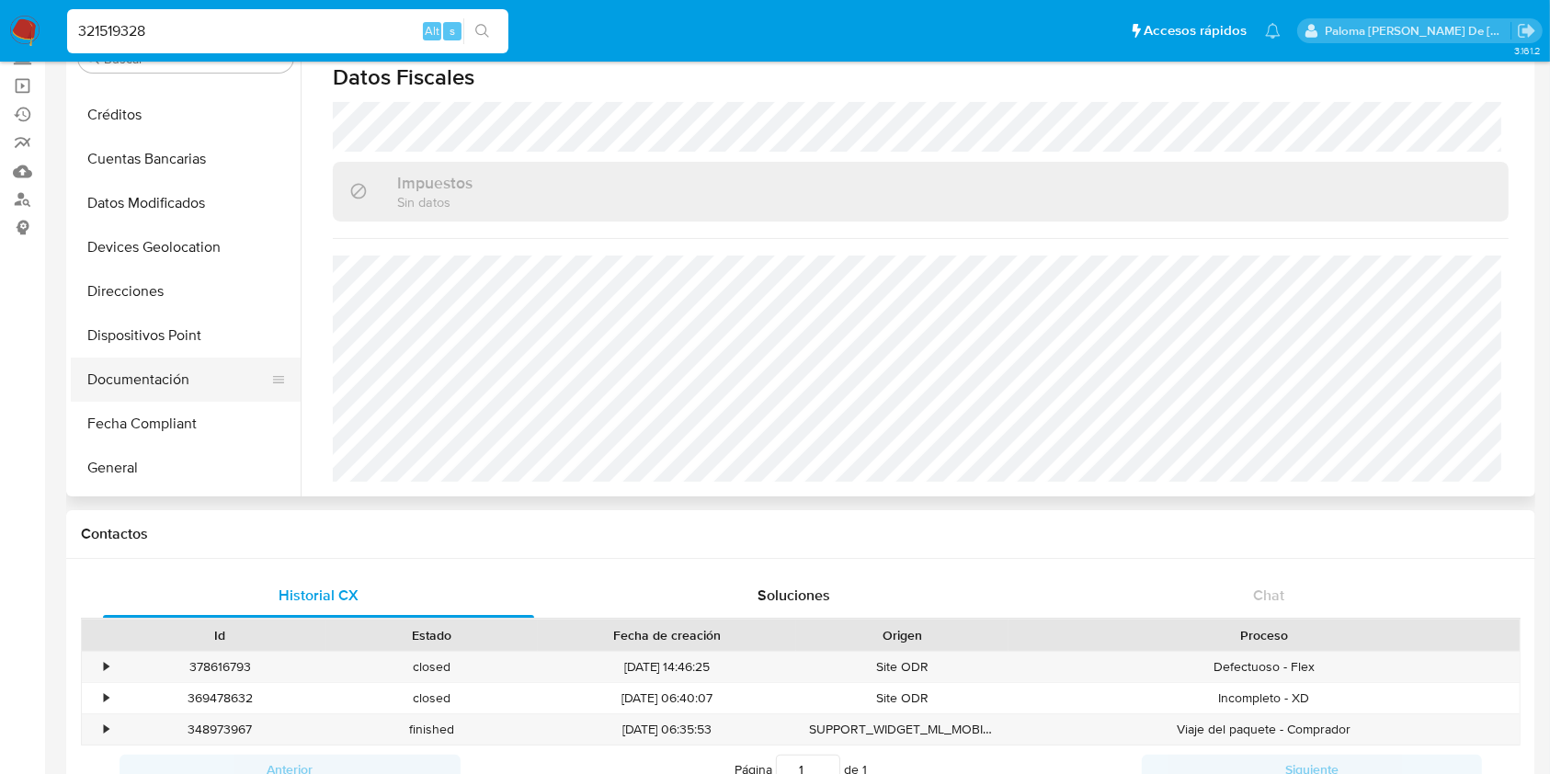
click at [171, 371] on button "Documentación" at bounding box center [178, 380] width 215 height 44
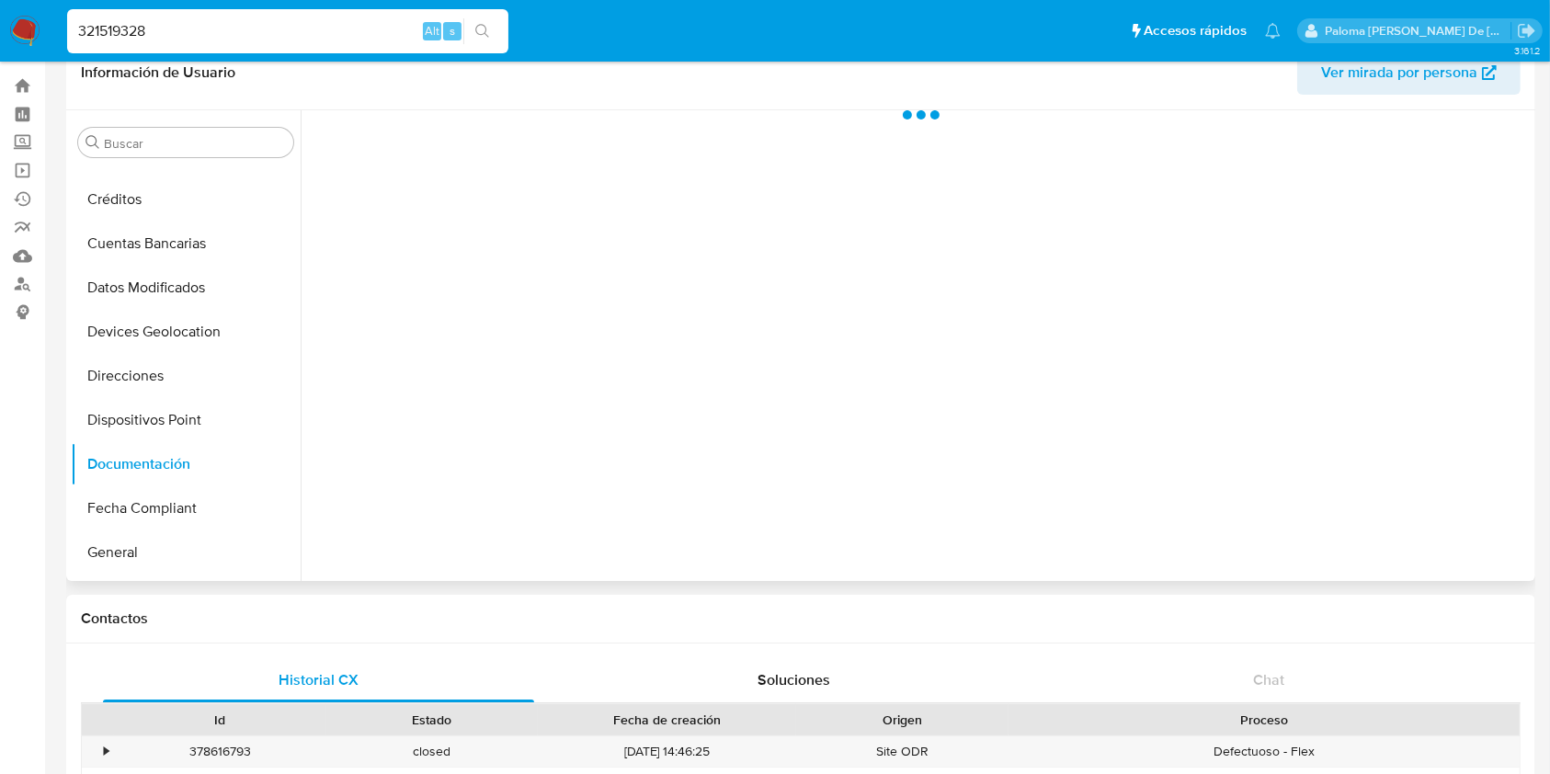
scroll to position [0, 0]
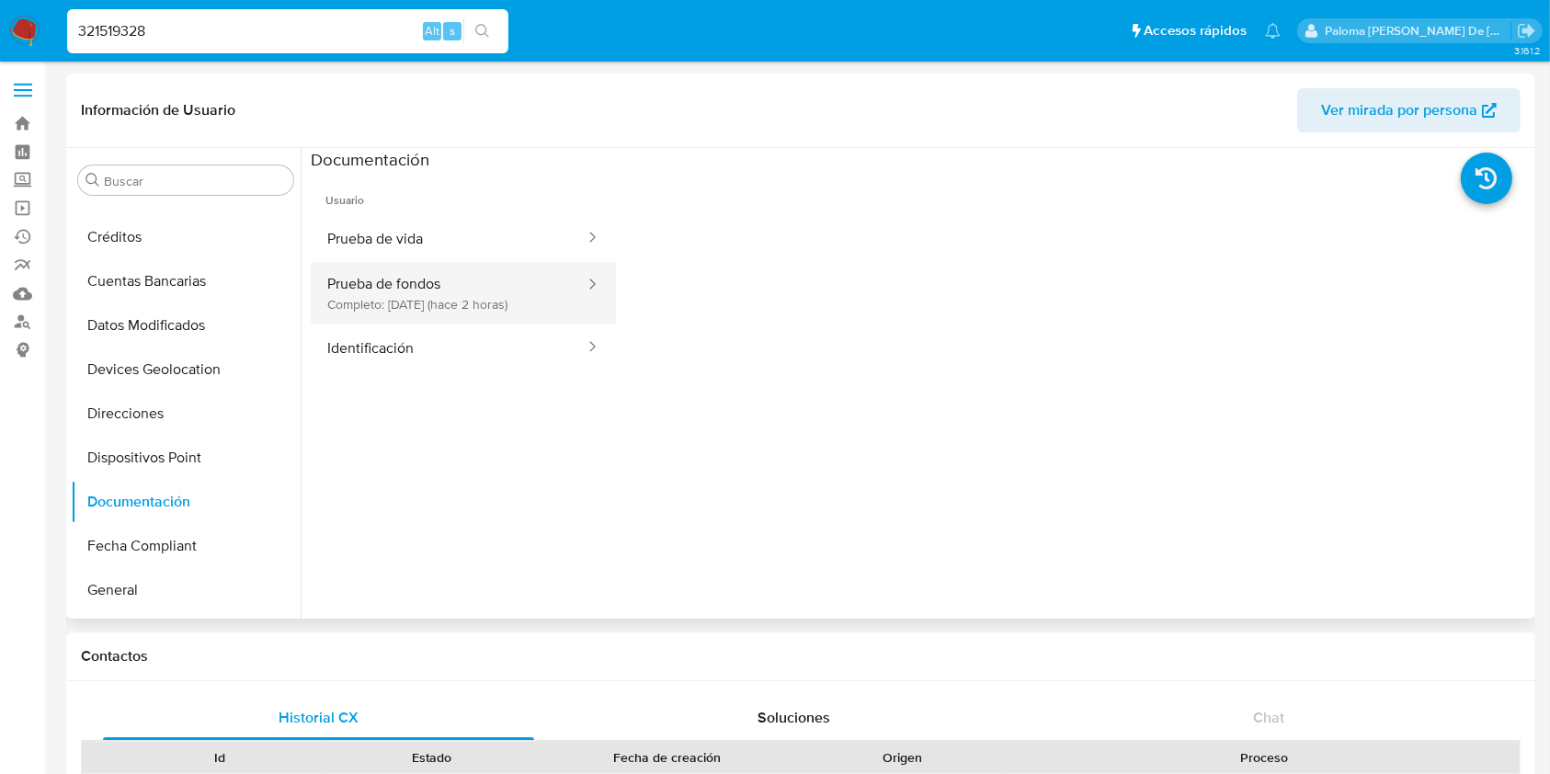
click at [347, 283] on button "Prueba de fondos Completo: [DATE] (hace 2 horas)" at bounding box center [449, 293] width 276 height 63
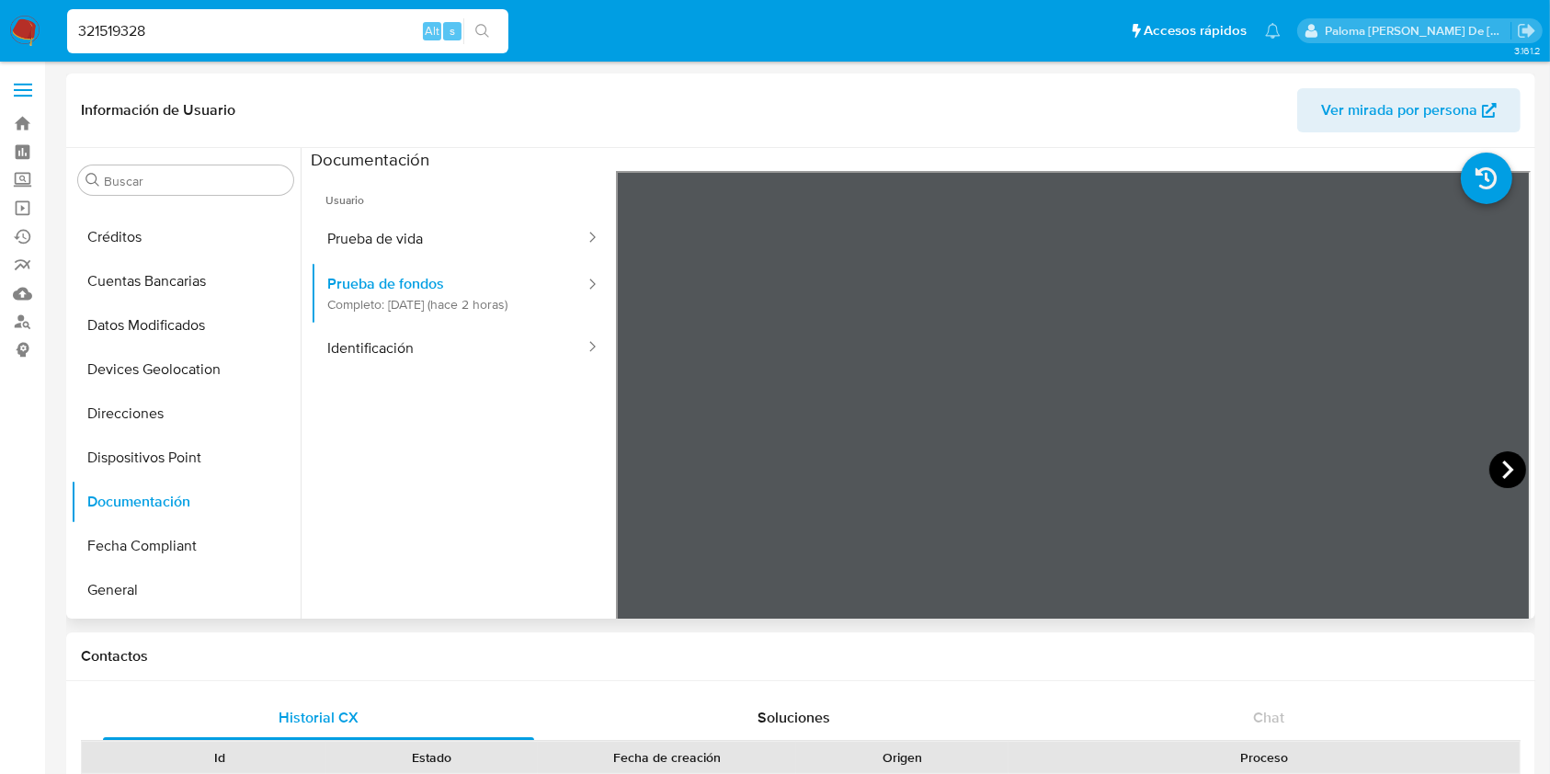
click at [1290, 472] on icon at bounding box center [1507, 469] width 11 height 18
click at [642, 472] on icon at bounding box center [638, 469] width 37 height 37
click at [1290, 471] on icon at bounding box center [1507, 469] width 37 height 37
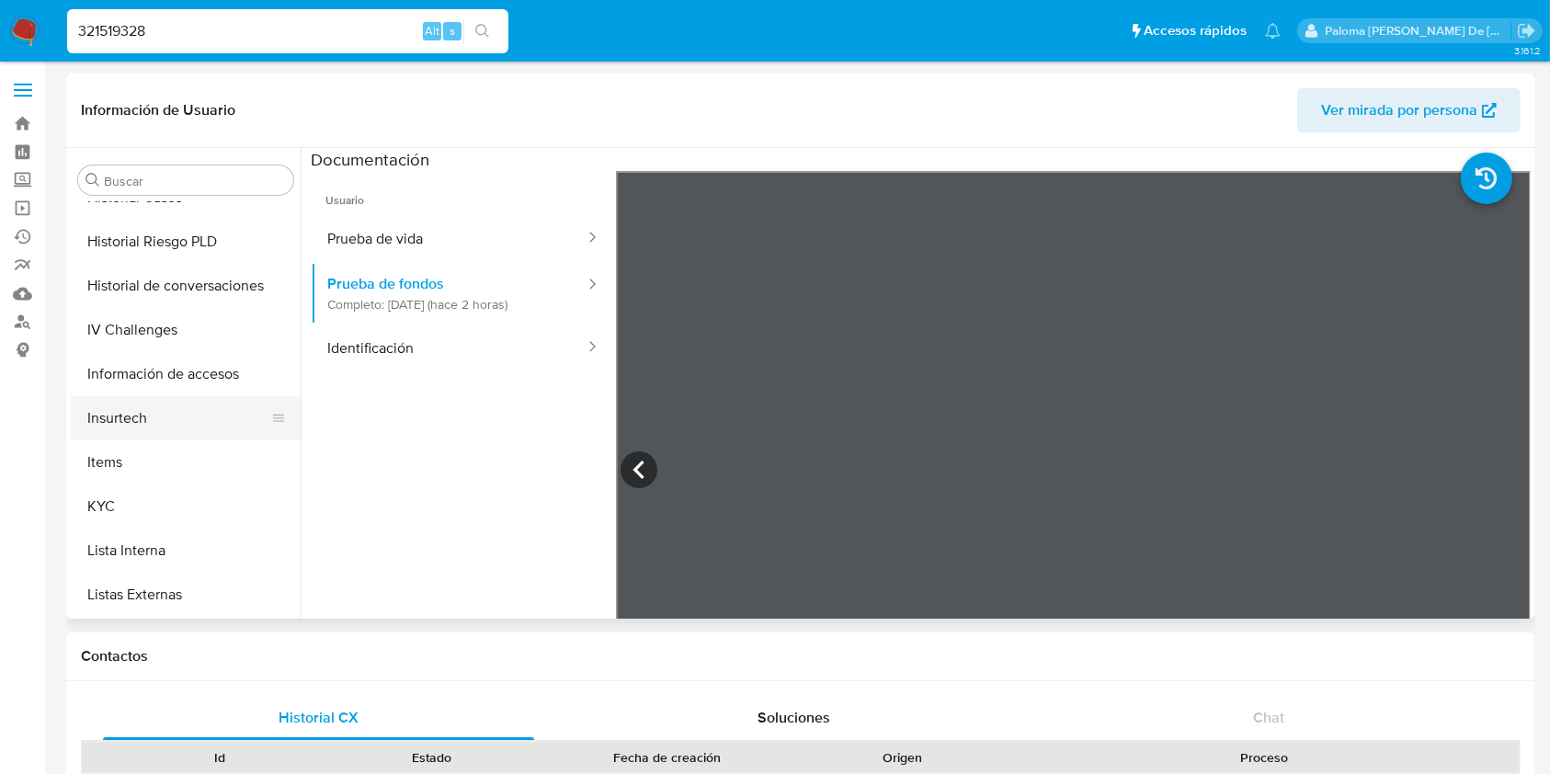
scroll to position [743, 0]
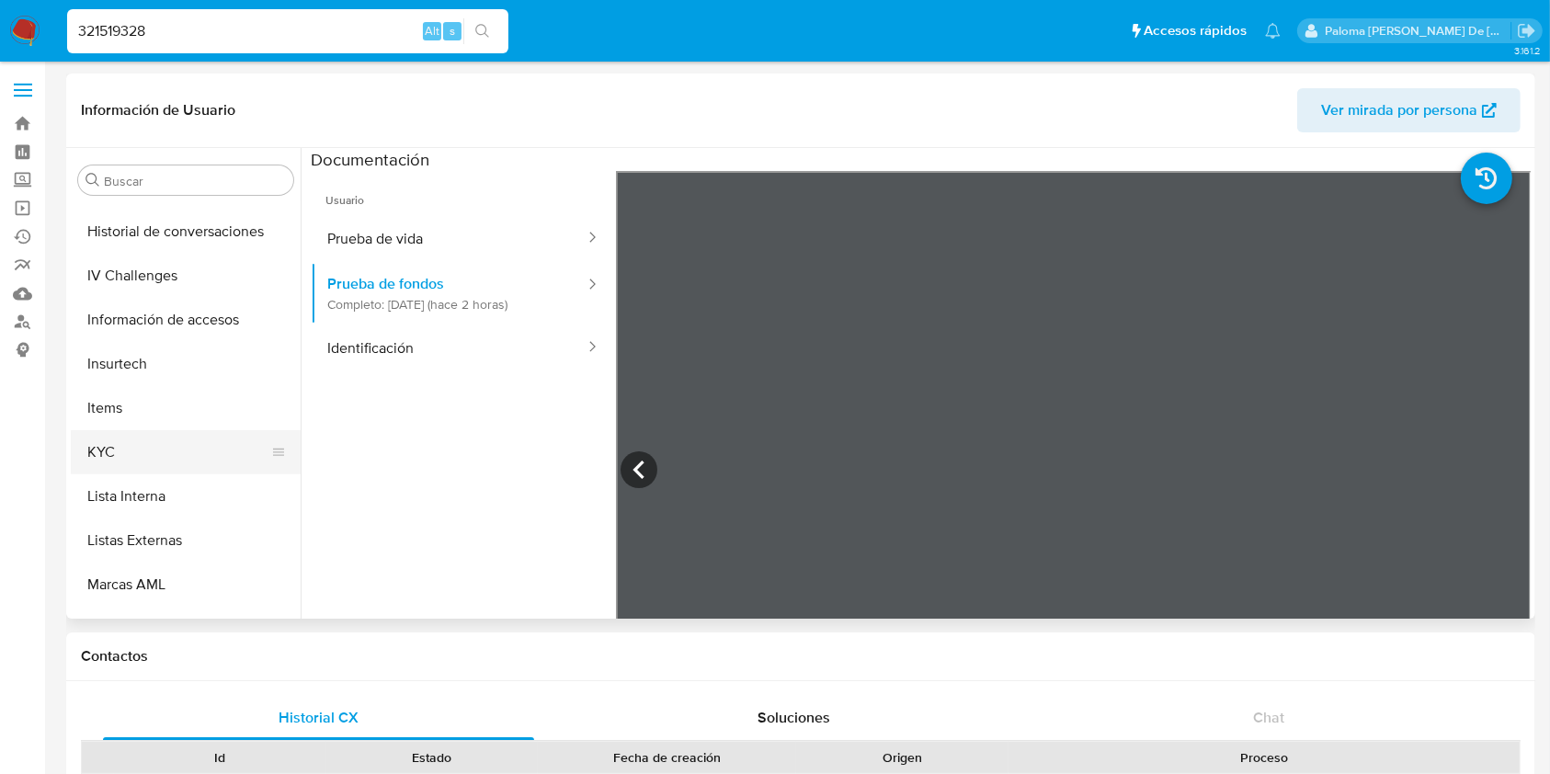
click at [148, 446] on button "KYC" at bounding box center [178, 452] width 215 height 44
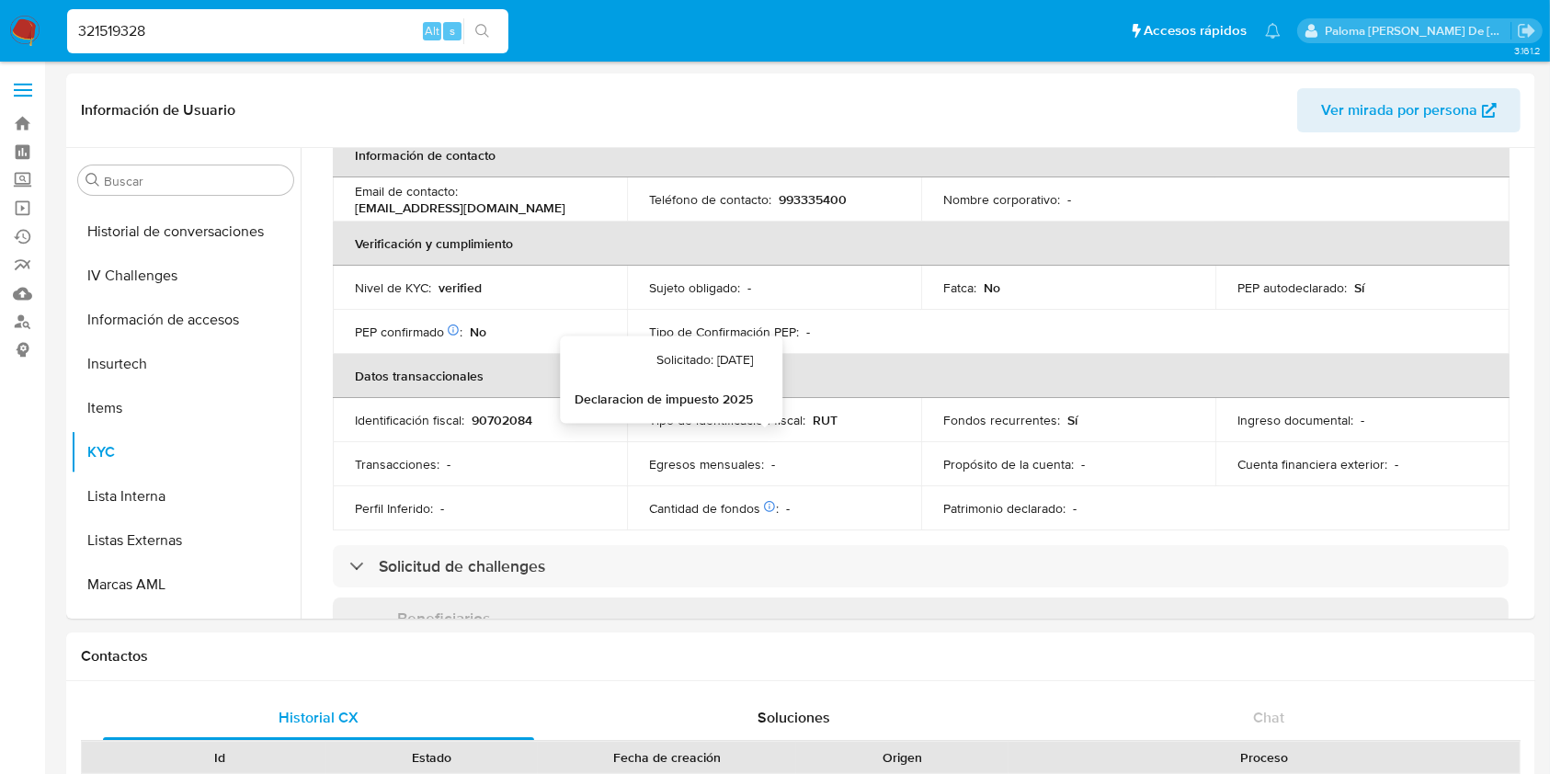
scroll to position [490, 0]
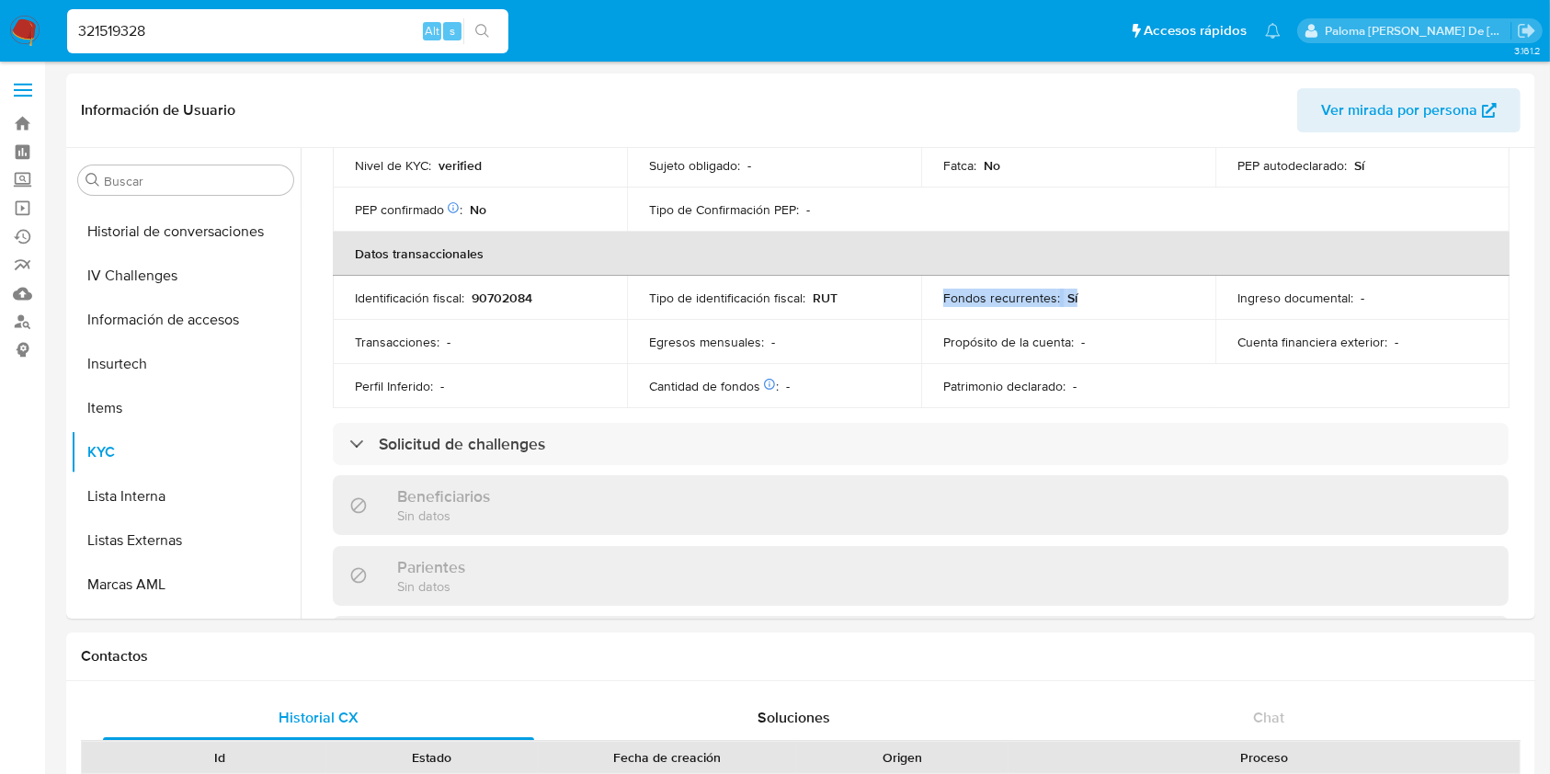
drag, startPoint x: 1075, startPoint y: 298, endPoint x: 941, endPoint y: 300, distance: 134.2
click at [937, 301] on td "Fondos recurrentes : Sí" at bounding box center [1068, 298] width 294 height 44
